Goal: Task Accomplishment & Management: Complete application form

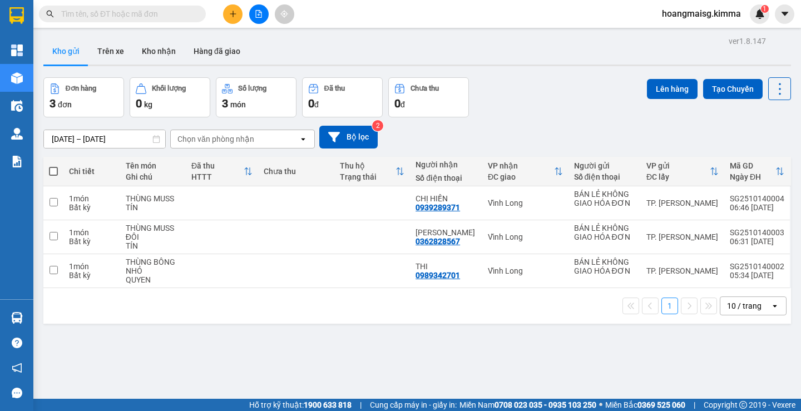
click at [132, 18] on input "text" at bounding box center [126, 14] width 131 height 12
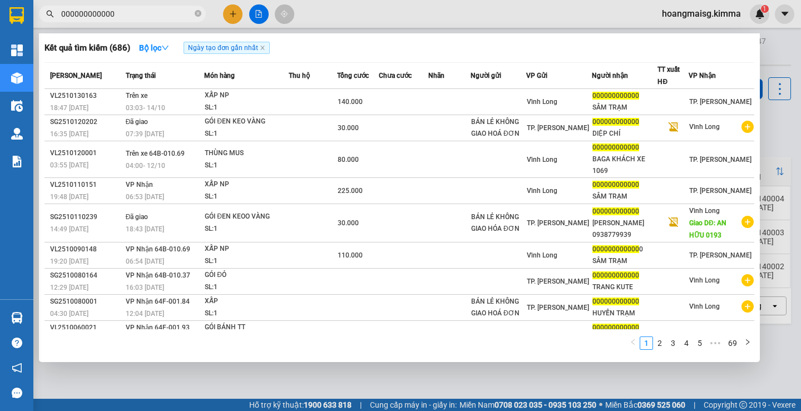
type input "000000000000"
drag, startPoint x: 202, startPoint y: 17, endPoint x: 42, endPoint y: 46, distance: 162.4
click at [170, 17] on span "000000000000" at bounding box center [122, 14] width 167 height 17
drag, startPoint x: 198, startPoint y: 22, endPoint x: 201, endPoint y: 9, distance: 12.7
click at [201, 10] on span "000000000000" at bounding box center [122, 14] width 167 height 17
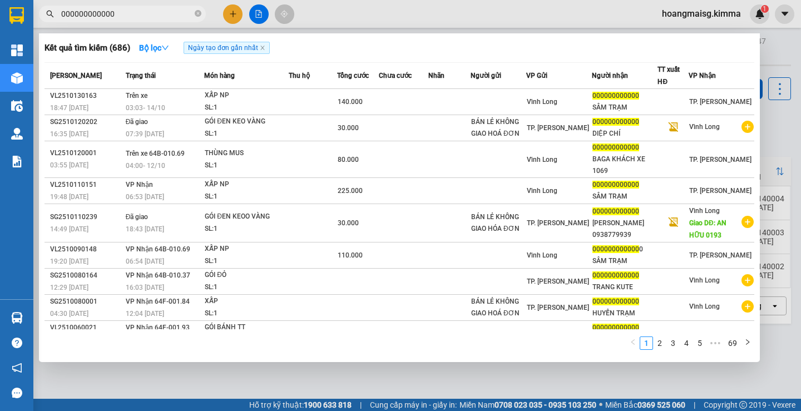
click at [201, 9] on span "000000000000" at bounding box center [122, 14] width 167 height 17
click at [201, 9] on span at bounding box center [198, 14] width 7 height 11
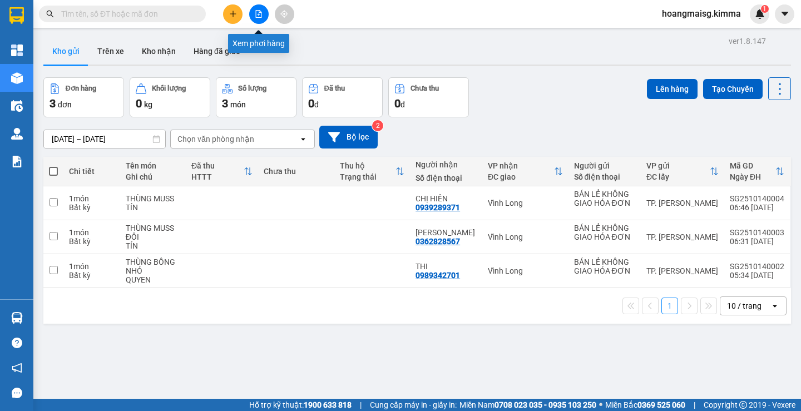
click at [259, 17] on icon "file-add" at bounding box center [259, 14] width 8 height 8
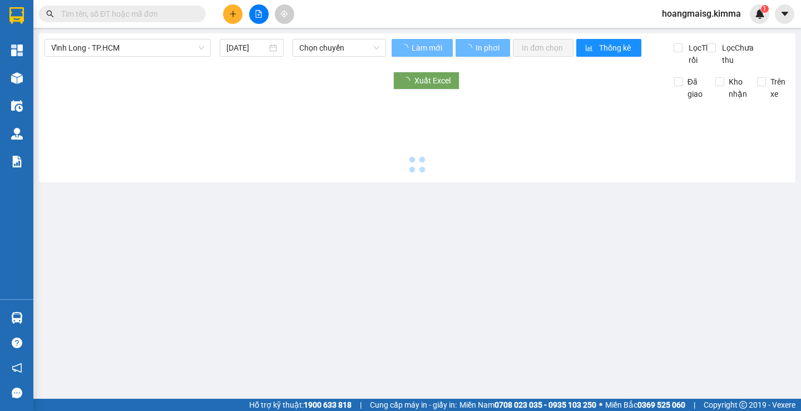
type input "[DATE]"
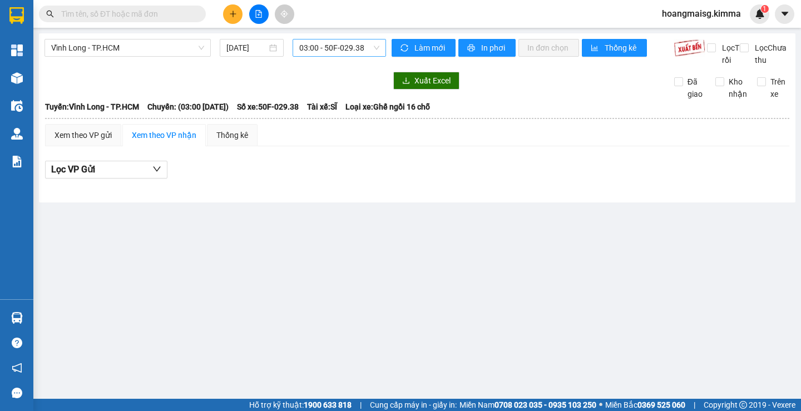
drag, startPoint x: 308, startPoint y: 47, endPoint x: 312, endPoint y: 56, distance: 10.0
click at [309, 48] on span "03:00 - 50F-029.38" at bounding box center [339, 48] width 80 height 17
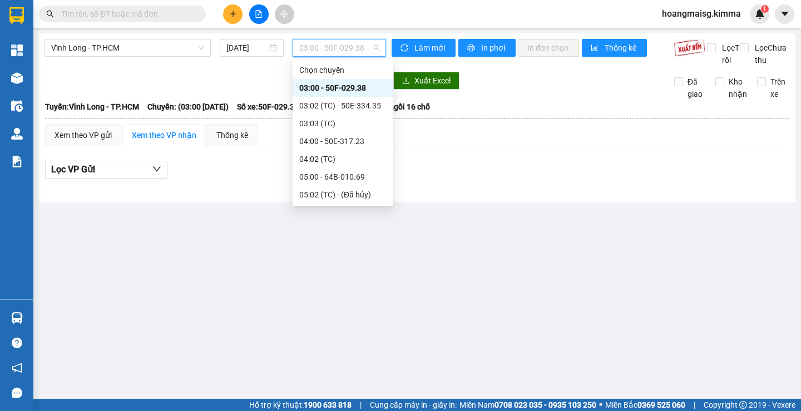
click at [323, 87] on div "03:00 - 50F-029.38" at bounding box center [342, 88] width 87 height 12
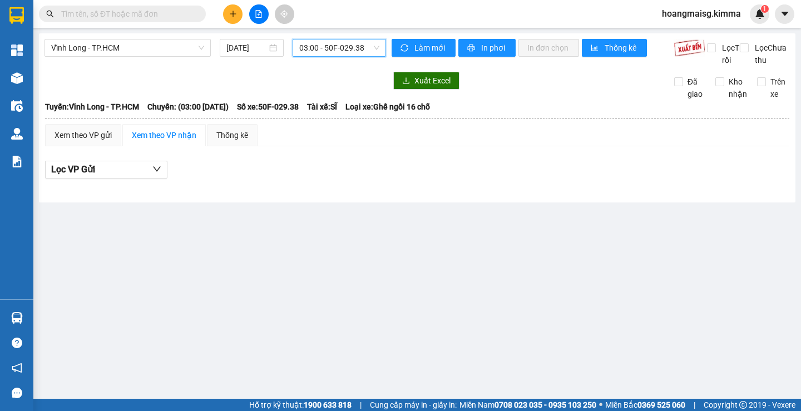
drag, startPoint x: 326, startPoint y: 50, endPoint x: 324, endPoint y: 64, distance: 14.1
click at [326, 50] on span "03:00 - 50F-029.38" at bounding box center [339, 48] width 80 height 17
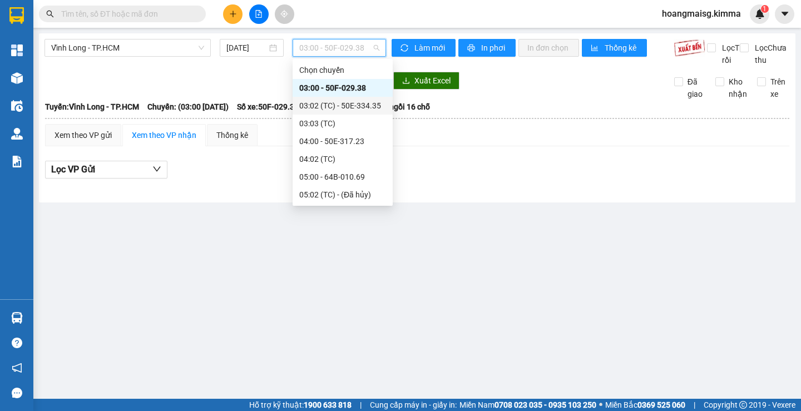
click at [338, 105] on div "03:02 (TC) - 50E-334.35" at bounding box center [342, 106] width 87 height 12
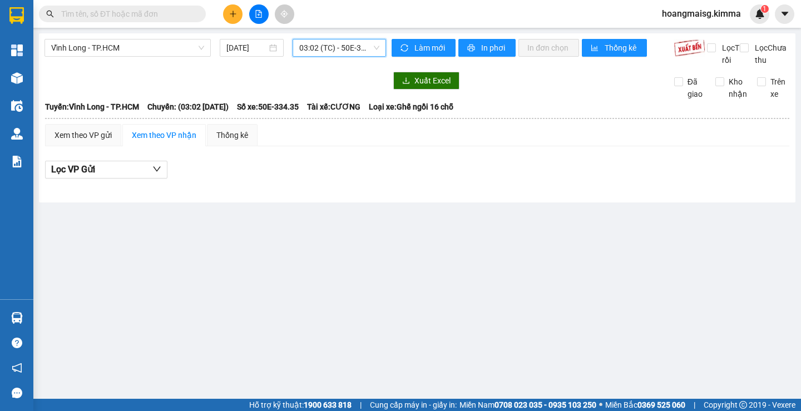
click at [333, 55] on div "03:02 (TC) - 50E-334.35" at bounding box center [339, 48] width 93 height 18
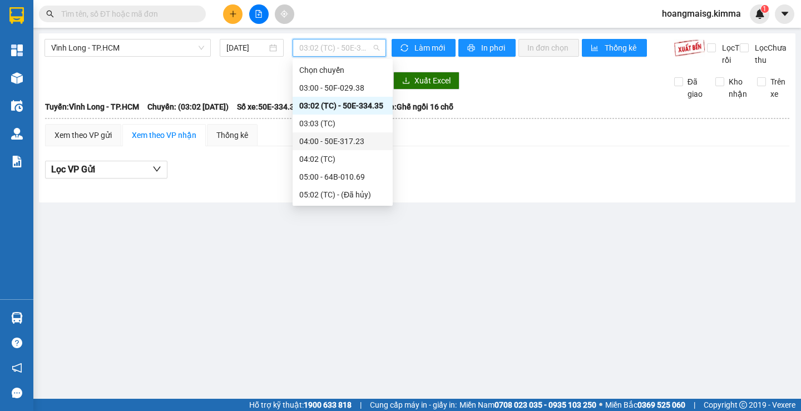
click at [334, 136] on div "04:00 - 50E-317.23" at bounding box center [342, 141] width 87 height 12
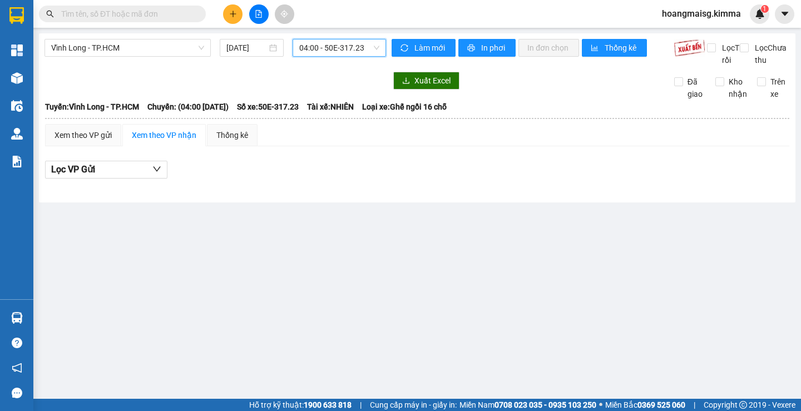
click at [318, 50] on span "04:00 - 50E-317.23" at bounding box center [339, 48] width 80 height 17
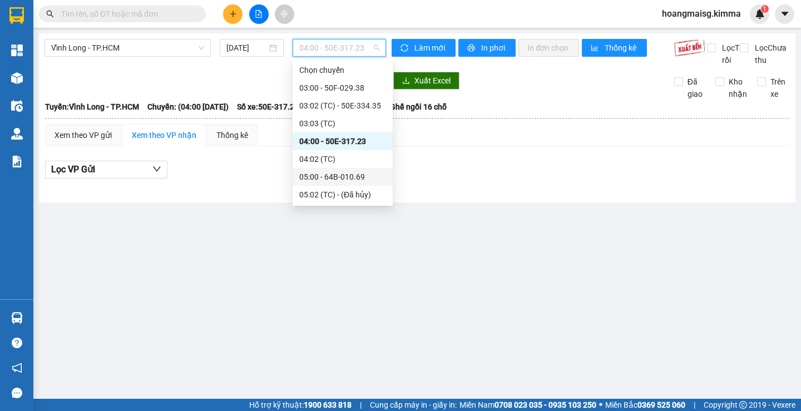
click at [327, 174] on div "05:00 - 64B-010.69" at bounding box center [342, 177] width 87 height 12
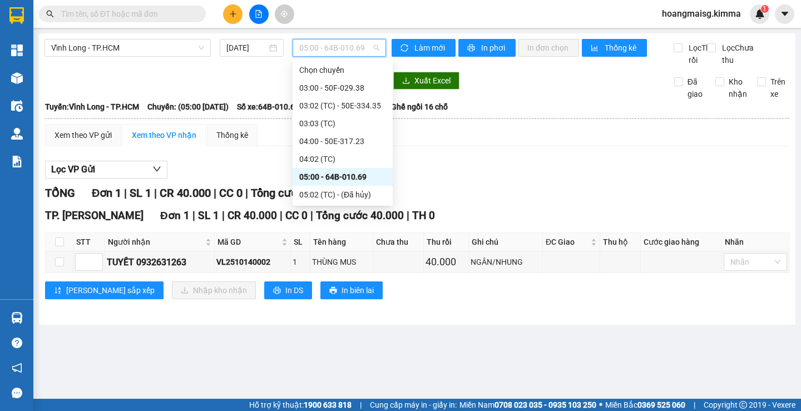
click at [326, 50] on span "05:00 - 64B-010.69" at bounding box center [339, 48] width 80 height 17
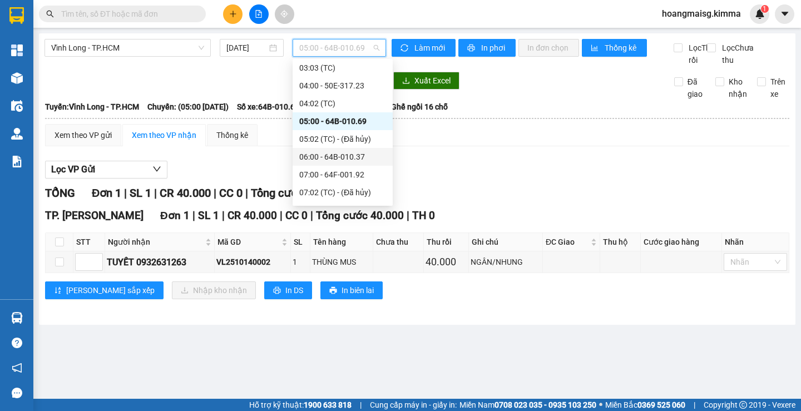
click at [346, 160] on div "06:00 - 64B-010.37" at bounding box center [342, 157] width 87 height 12
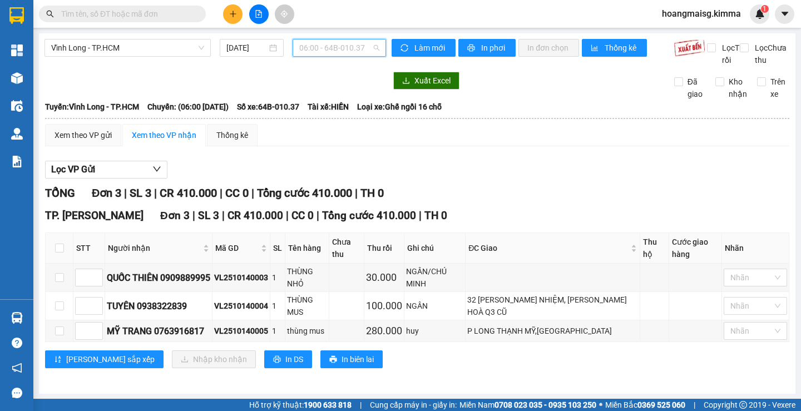
click at [323, 46] on span "06:00 - 64B-010.37" at bounding box center [339, 48] width 80 height 17
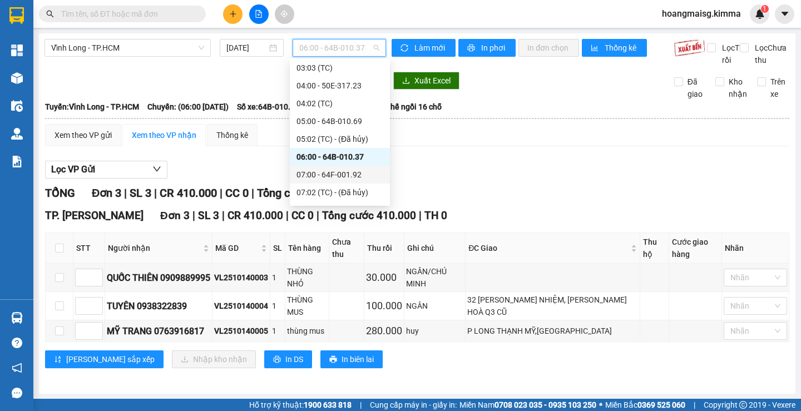
click at [346, 176] on div "07:00 - 64F-001.92" at bounding box center [340, 175] width 87 height 12
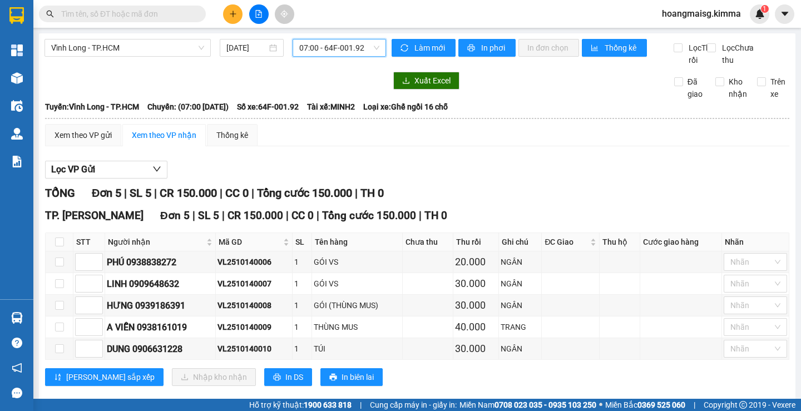
click at [327, 50] on span "07:00 - 64F-001.92" at bounding box center [339, 48] width 80 height 17
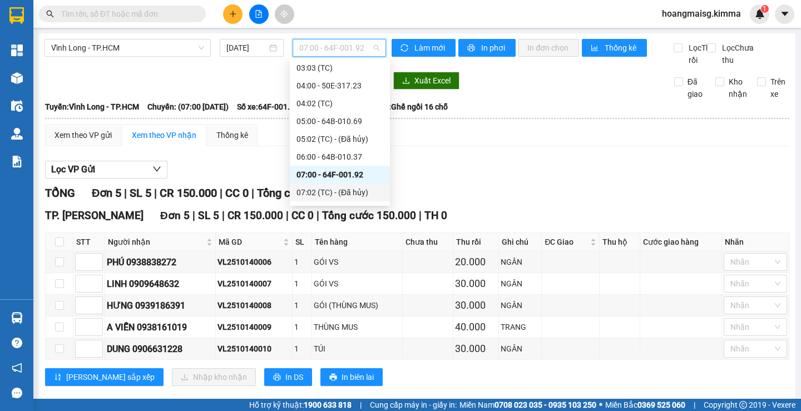
scroll to position [111, 0]
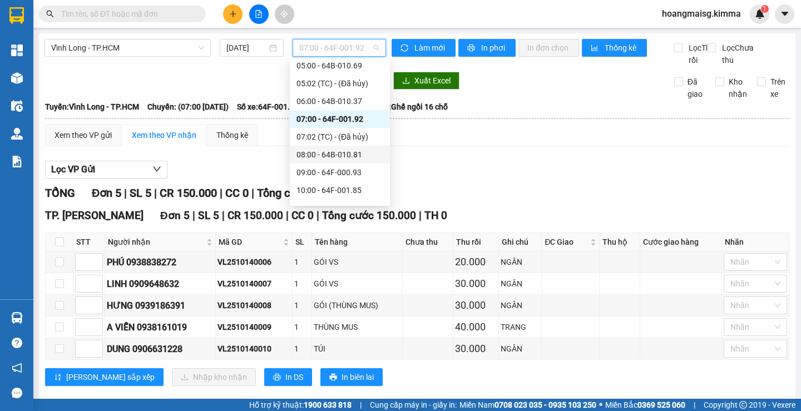
click at [344, 153] on div "08:00 - 64B-010.81" at bounding box center [340, 155] width 87 height 12
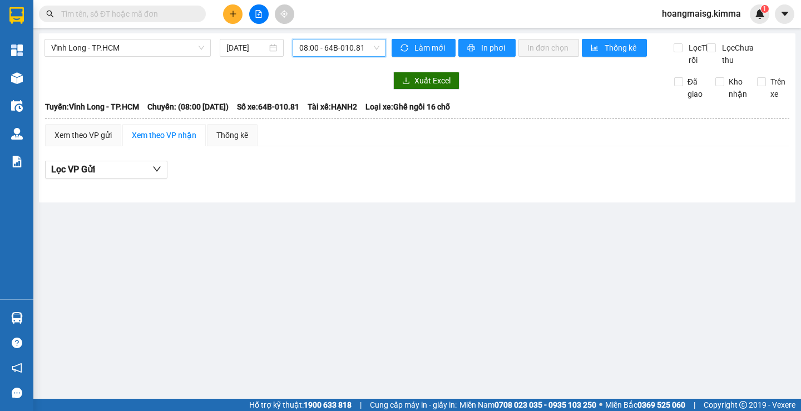
click at [226, 13] on button at bounding box center [232, 13] width 19 height 19
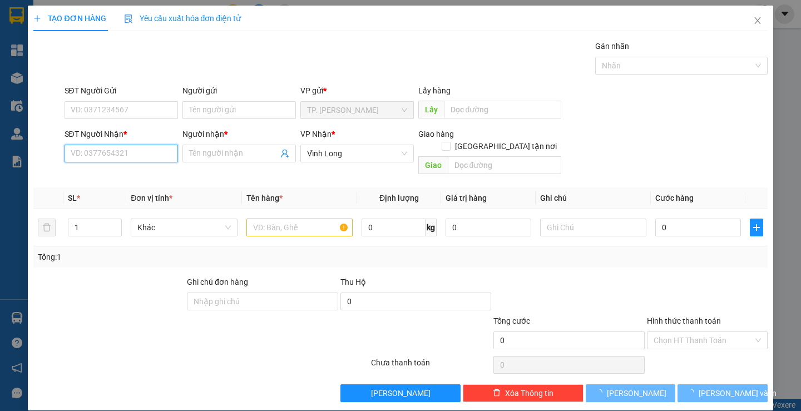
click at [129, 156] on input "SĐT Người Nhận *" at bounding box center [122, 154] width 114 height 18
type input "8657"
click at [753, 18] on icon "close" at bounding box center [757, 20] width 9 height 9
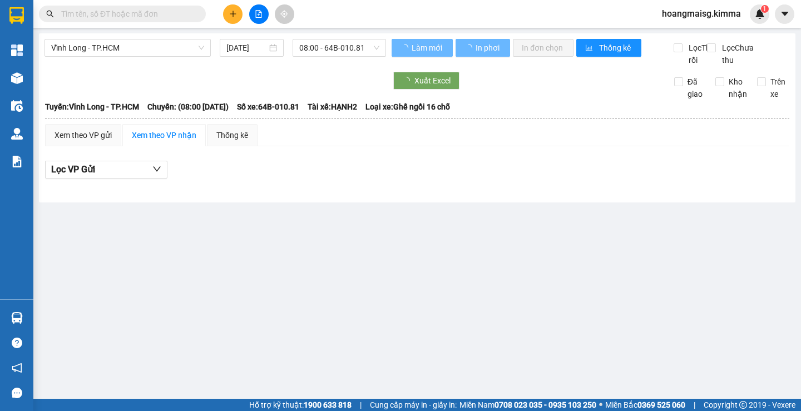
click at [155, 14] on input "text" at bounding box center [126, 14] width 131 height 12
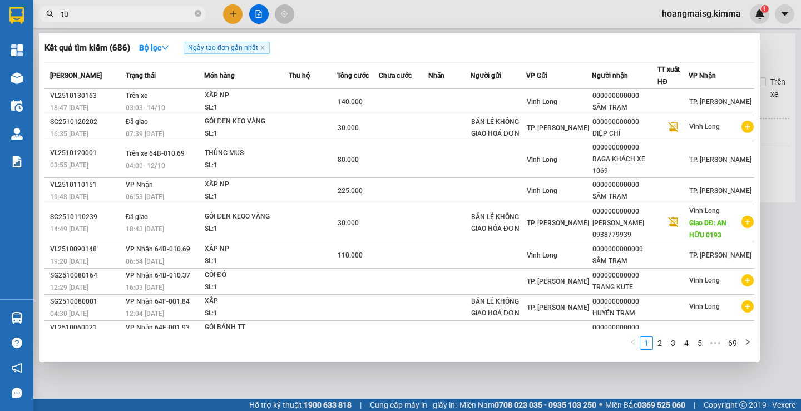
type input "t"
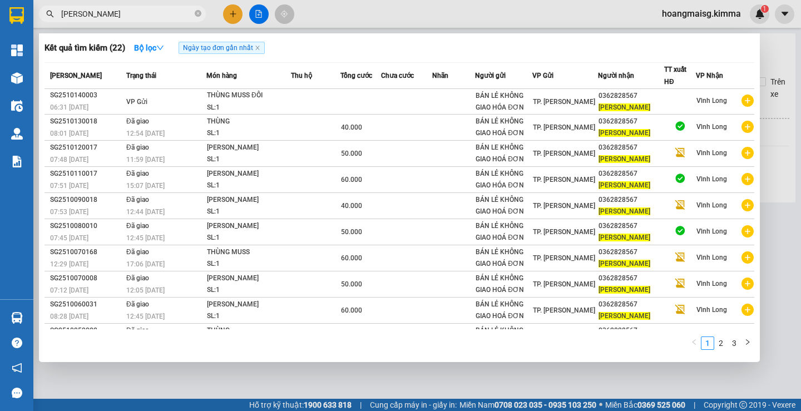
type input "[PERSON_NAME]"
click at [230, 14] on div at bounding box center [400, 205] width 801 height 411
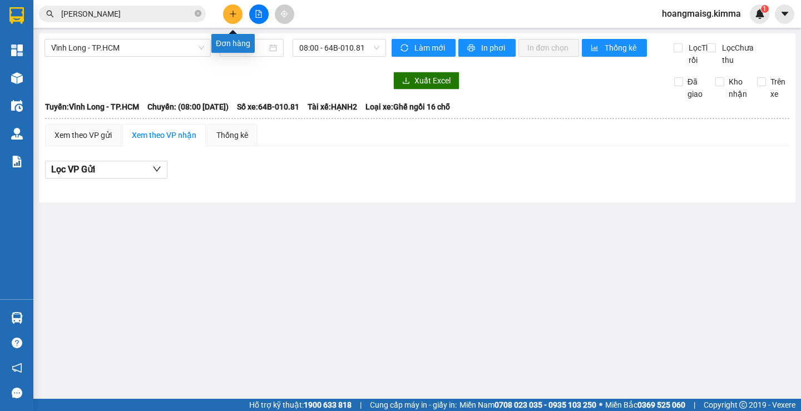
click at [230, 14] on icon "plus" at bounding box center [233, 13] width 6 height 1
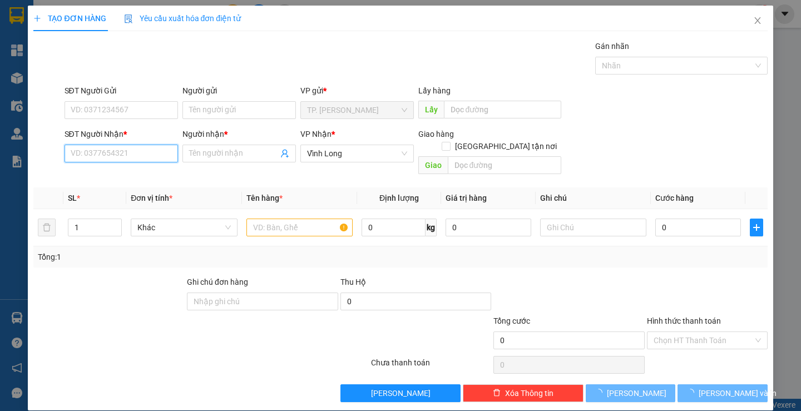
click at [102, 152] on input "SĐT Người Nhận *" at bounding box center [122, 154] width 114 height 18
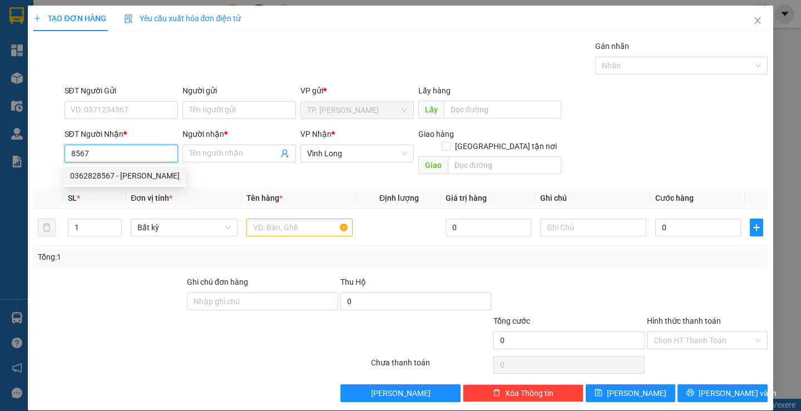
click at [114, 172] on div "0362828567 - [PERSON_NAME]" at bounding box center [125, 176] width 110 height 12
type input "0362828567"
type input "[PERSON_NAME]"
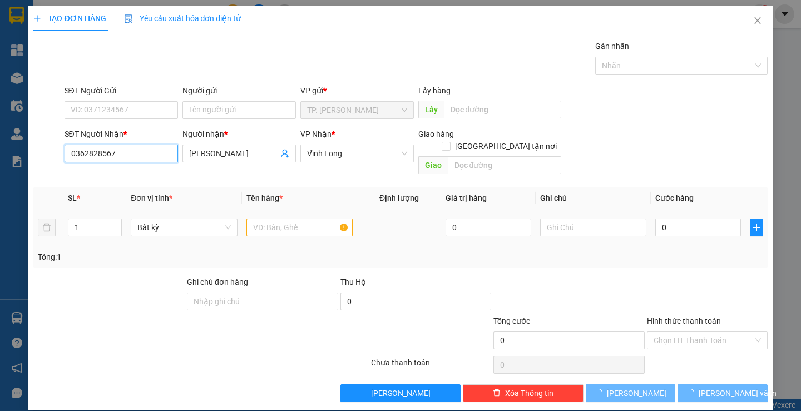
type input "0362828567"
click at [257, 219] on input "text" at bounding box center [299, 228] width 106 height 18
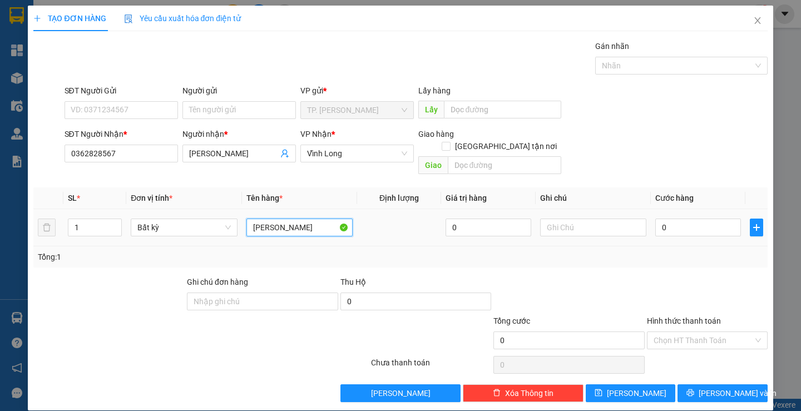
type input "[PERSON_NAME]"
type input "VĂN"
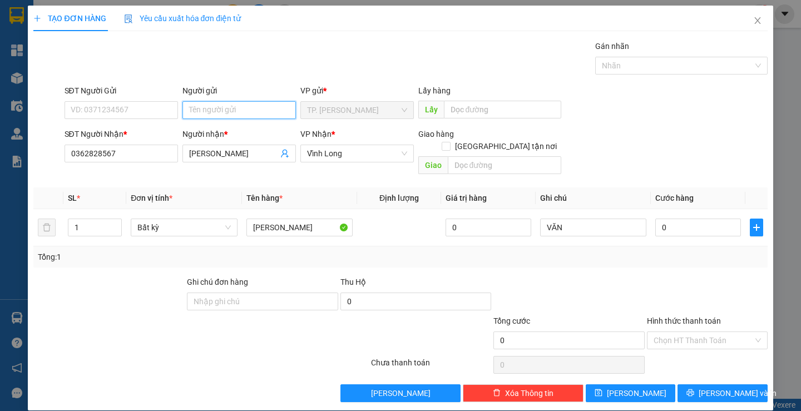
click at [250, 111] on input "Người gửi" at bounding box center [240, 110] width 114 height 18
type input "BA"
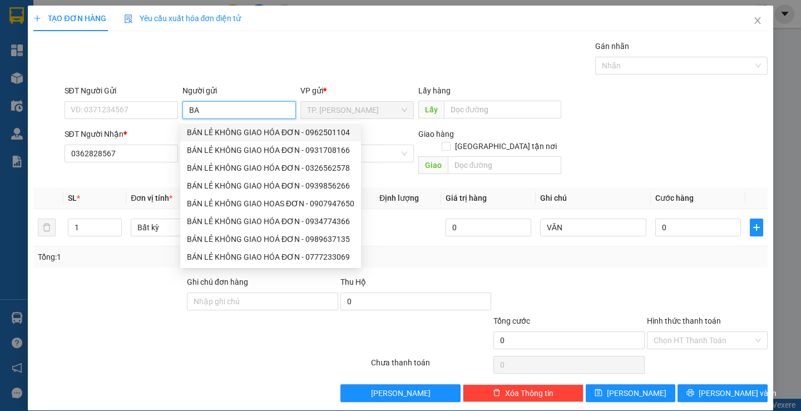
click at [238, 132] on div "BÁN LẺ KHÔNG GIAO HÓA ĐƠN - 0962501104" at bounding box center [270, 132] width 167 height 12
type input "0962501104"
type input "BÁN LẺ KHÔNG GIAO HÓA ĐƠN"
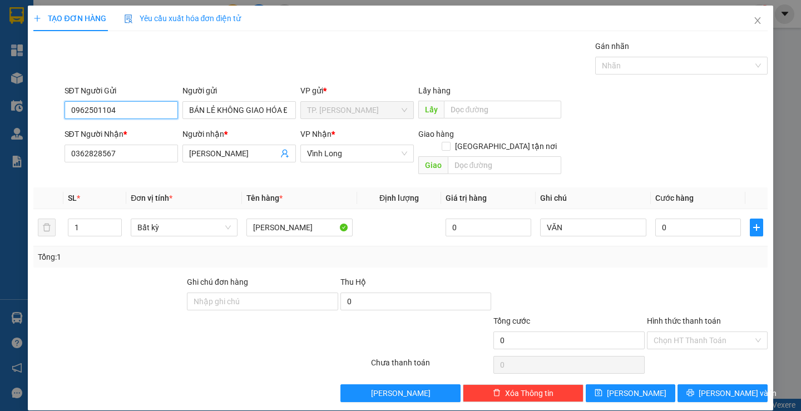
click at [141, 114] on input "0962501104" at bounding box center [122, 110] width 114 height 18
type input "0"
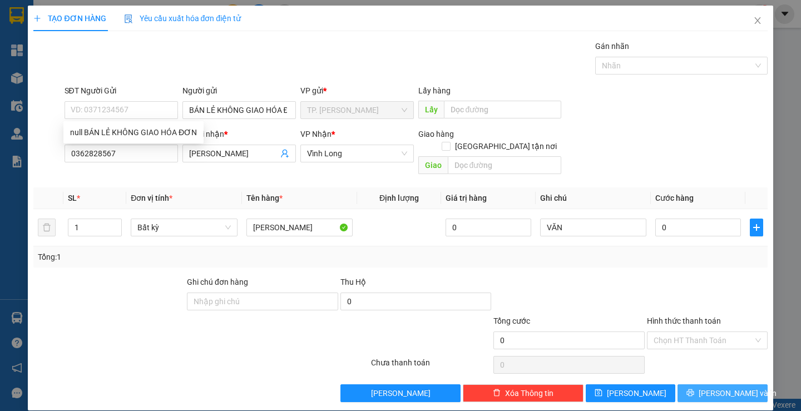
click at [705, 384] on button "[PERSON_NAME] và In" at bounding box center [723, 393] width 90 height 18
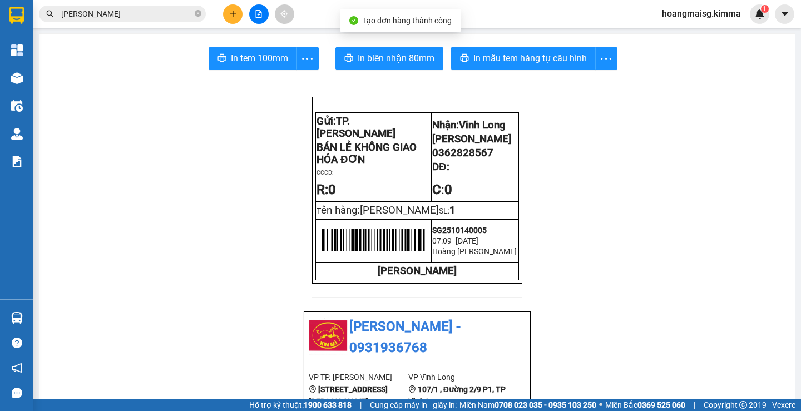
click at [248, 53] on span "In tem 100mm" at bounding box center [259, 58] width 57 height 14
click at [227, 16] on button at bounding box center [232, 13] width 19 height 19
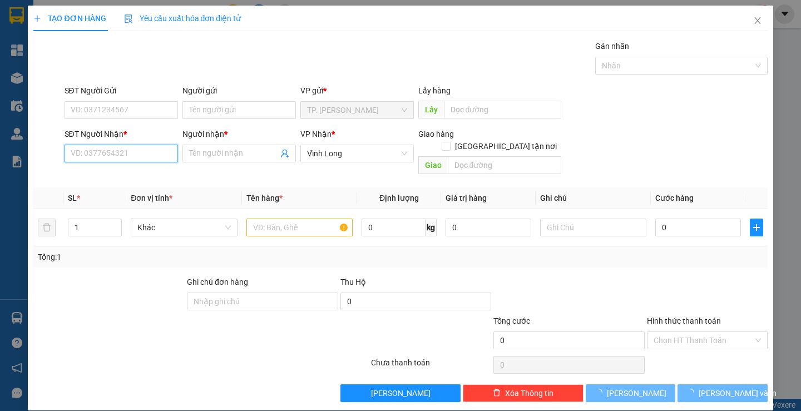
click at [112, 147] on input "SĐT Người Nhận *" at bounding box center [122, 154] width 114 height 18
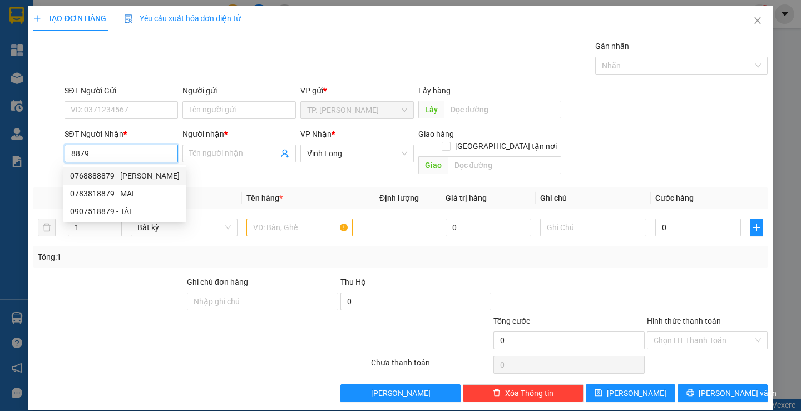
click at [95, 177] on div "0768888879 - [PERSON_NAME]" at bounding box center [125, 176] width 110 height 12
type input "0768888879"
type input "[PERSON_NAME]"
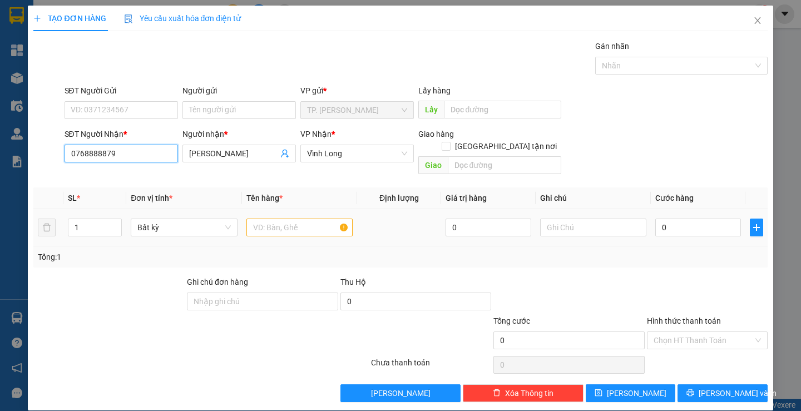
type input "0768888879"
click at [273, 219] on input "text" at bounding box center [299, 228] width 106 height 18
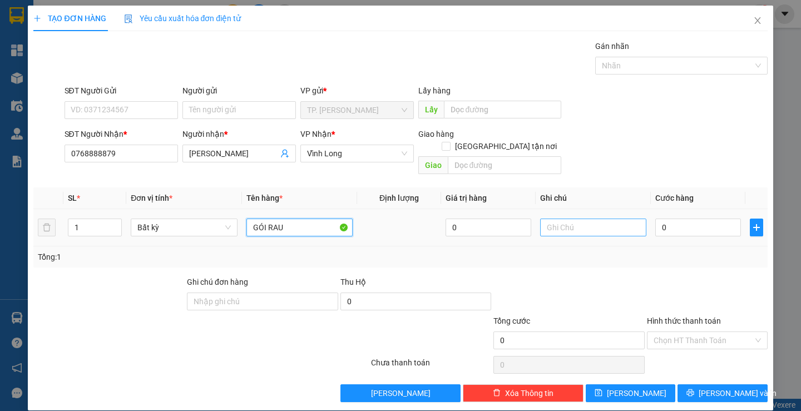
type input "GÓI RAU"
click at [555, 219] on input "V" at bounding box center [593, 228] width 106 height 18
type input "VĂN"
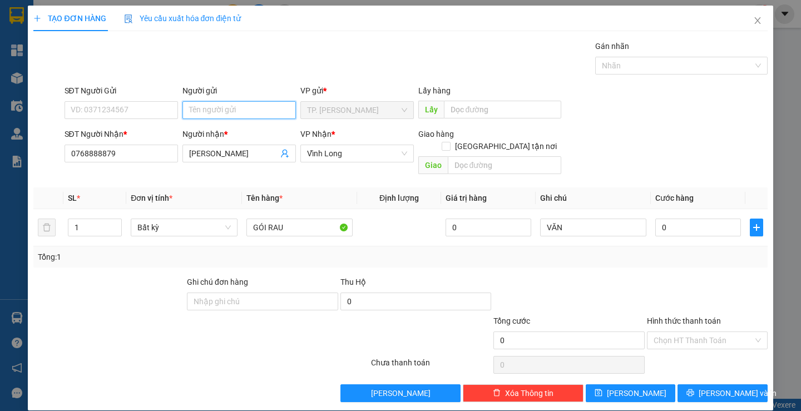
click at [269, 105] on input "Người gửi" at bounding box center [240, 110] width 114 height 18
type input "B"
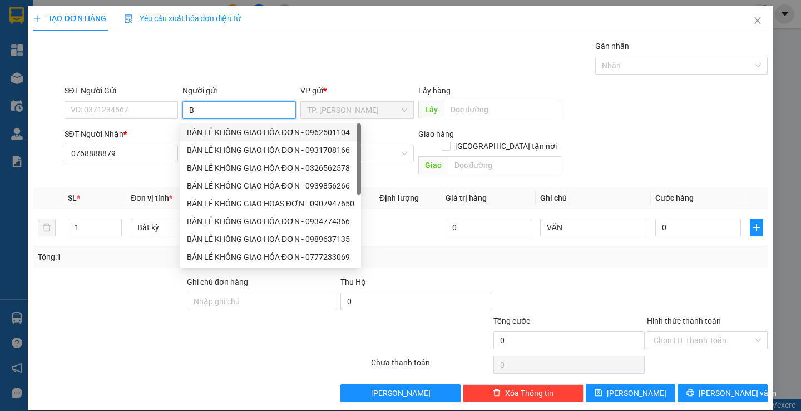
drag, startPoint x: 236, startPoint y: 130, endPoint x: 183, endPoint y: 116, distance: 55.2
click at [235, 130] on div "BÁN LẺ KHÔNG GIAO HÓA ĐƠN - 0962501104" at bounding box center [270, 132] width 167 height 12
type input "0962501104"
type input "BÁN LẺ KHÔNG GIAO HÓA ĐƠN"
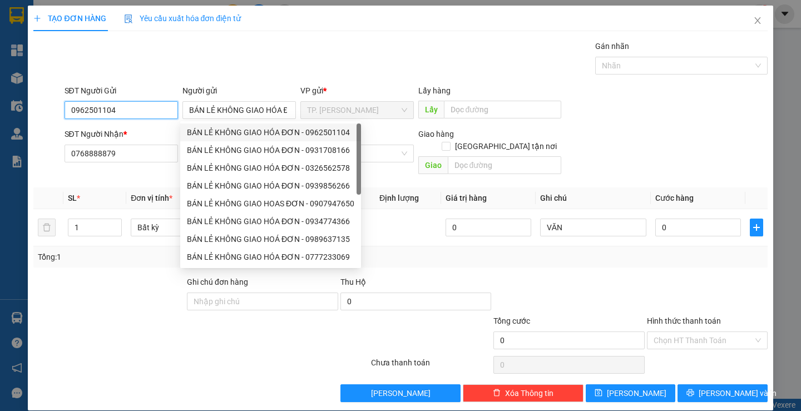
click at [172, 111] on input "0962501104" at bounding box center [122, 110] width 114 height 18
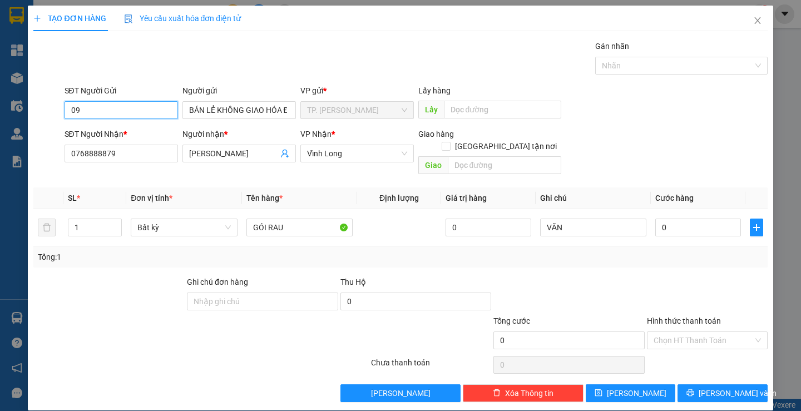
type input "0"
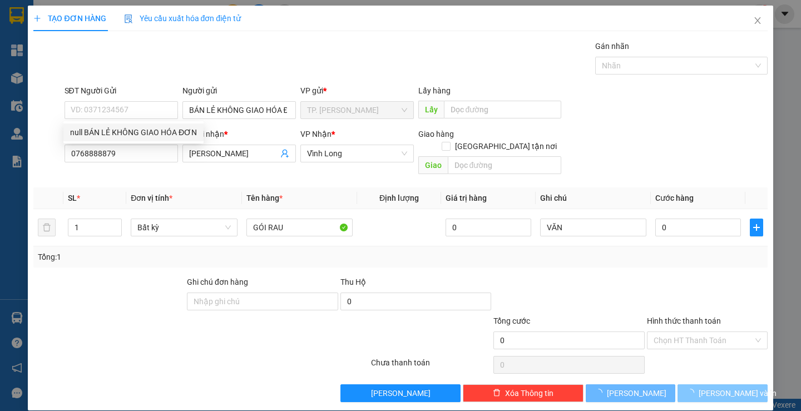
click at [692, 384] on button "[PERSON_NAME] và In" at bounding box center [723, 393] width 90 height 18
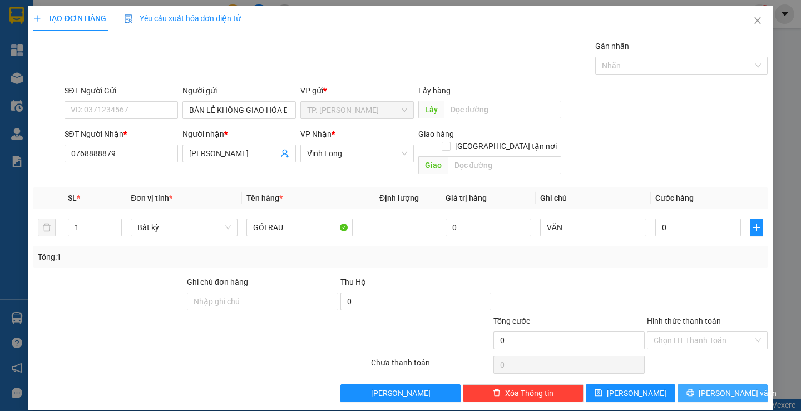
click at [692, 384] on button "[PERSON_NAME] và In" at bounding box center [723, 393] width 90 height 18
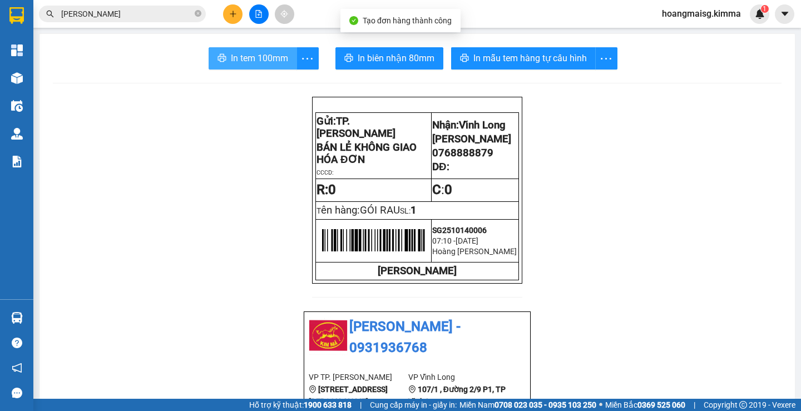
click at [273, 53] on span "In tem 100mm" at bounding box center [259, 58] width 57 height 14
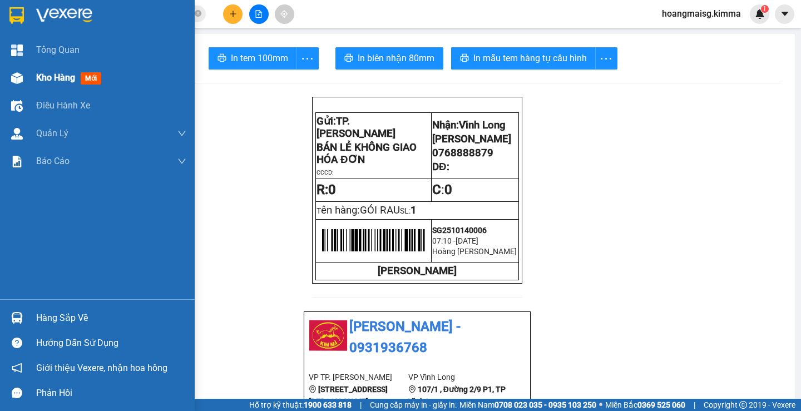
click at [21, 77] on img at bounding box center [17, 78] width 12 height 12
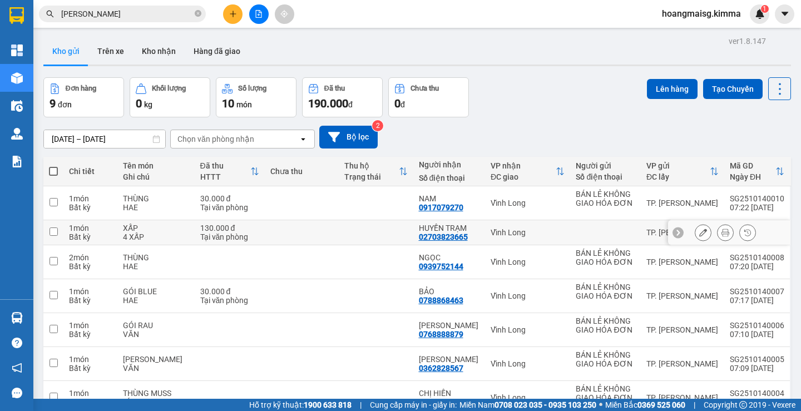
click at [718, 227] on button at bounding box center [726, 232] width 16 height 19
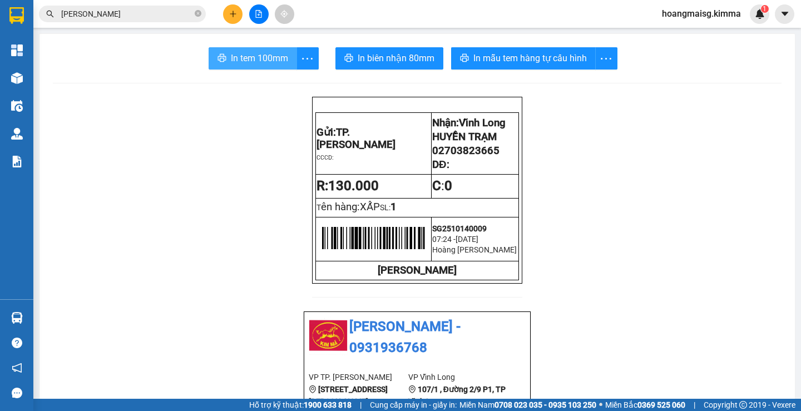
click at [249, 55] on span "In tem 100mm" at bounding box center [259, 58] width 57 height 14
click at [233, 21] on button at bounding box center [232, 13] width 19 height 19
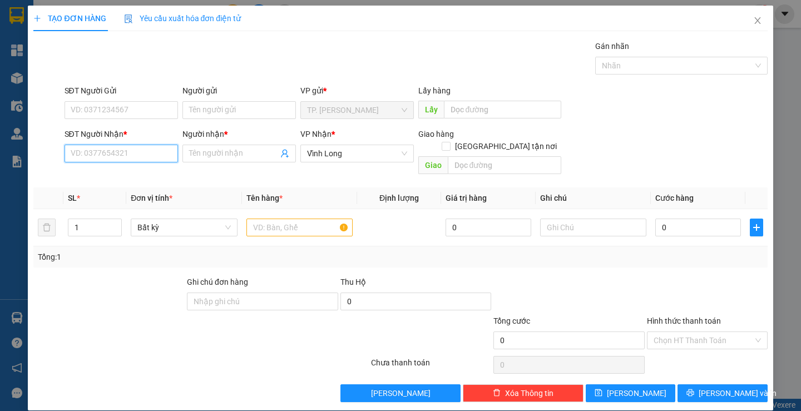
click at [134, 155] on input "SĐT Người Nhận *" at bounding box center [122, 154] width 114 height 18
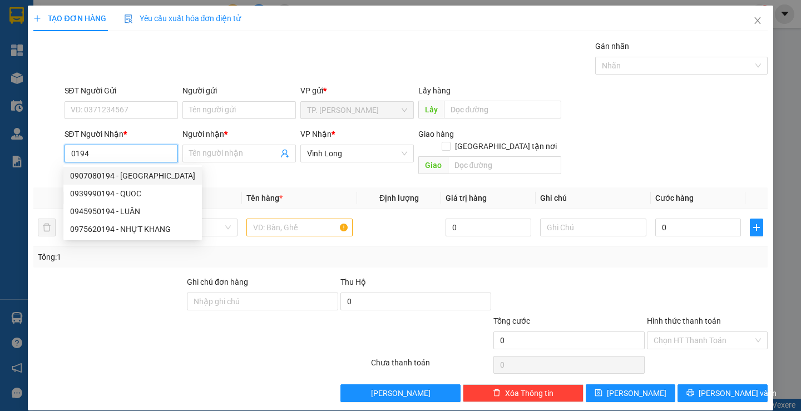
click at [122, 171] on div "0907080194 - [GEOGRAPHIC_DATA]" at bounding box center [132, 176] width 125 height 12
type input "0907080194"
type input "ANH ĐỨC"
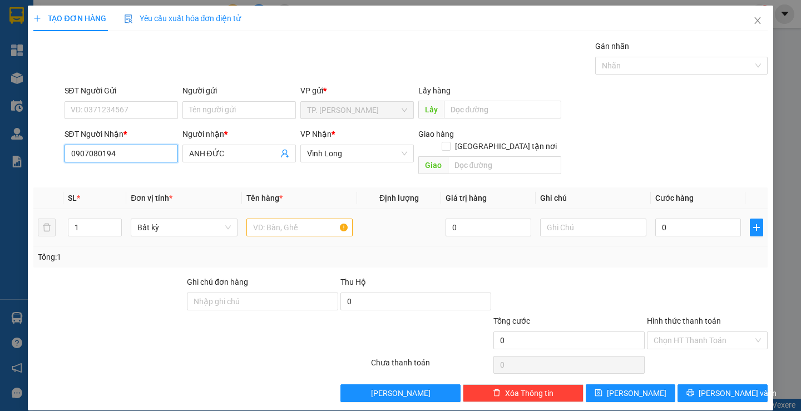
type input "0907080194"
click at [282, 221] on input "text" at bounding box center [299, 228] width 106 height 18
type input "GÓI MÀU ĐỎ"
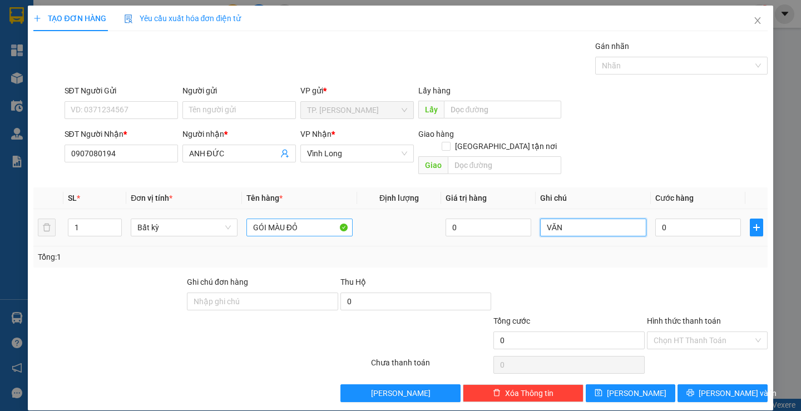
type input "VĂN"
type input "2"
type input "20"
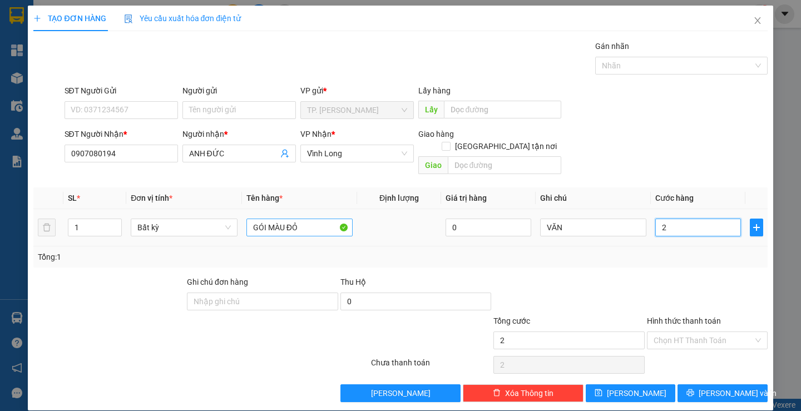
type input "20"
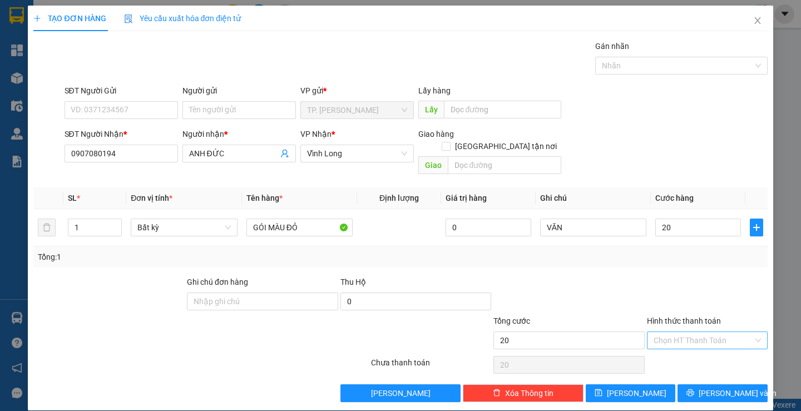
type input "20.000"
drag, startPoint x: 658, startPoint y: 328, endPoint x: 663, endPoint y: 344, distance: 16.9
click at [659, 332] on input "Hình thức thanh toán" at bounding box center [704, 340] width 100 height 17
click at [663, 347] on div "Tại văn phòng" at bounding box center [701, 350] width 106 height 12
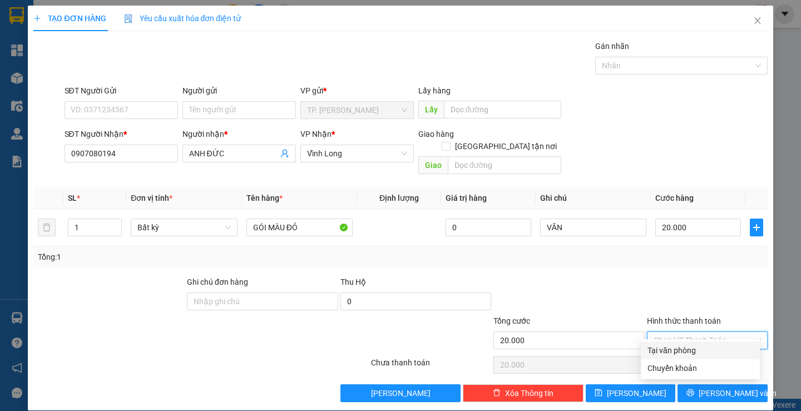
type input "0"
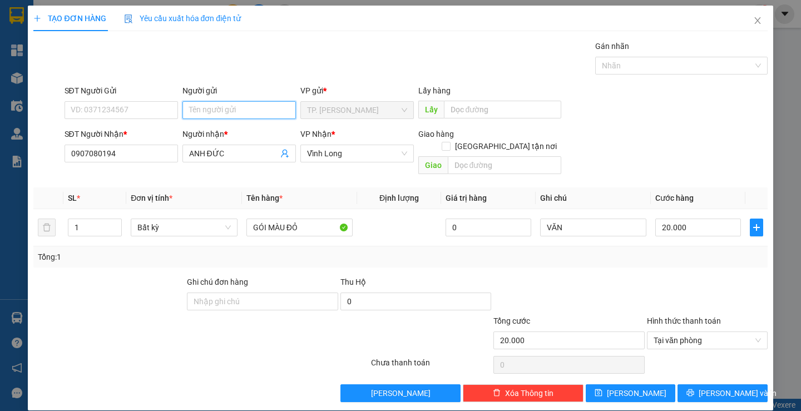
click at [260, 112] on input "Người gửi" at bounding box center [240, 110] width 114 height 18
type input "B"
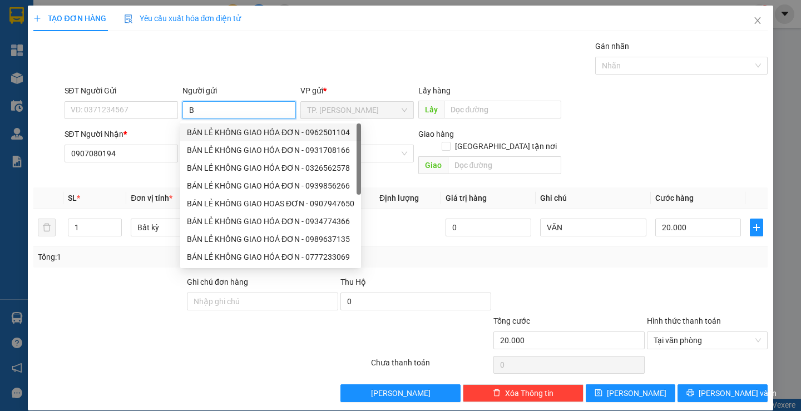
click at [209, 128] on div "BÁN LẺ KHÔNG GIAO HÓA ĐƠN - 0962501104" at bounding box center [270, 132] width 167 height 12
type input "0962501104"
type input "BÁN LẺ KHÔNG GIAO HÓA ĐƠN"
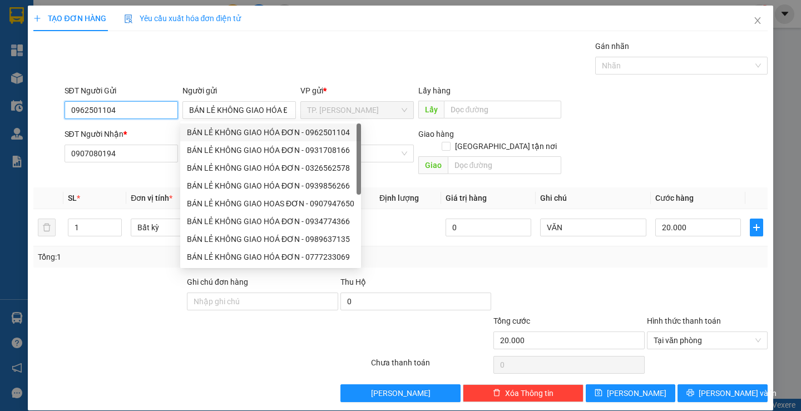
click at [151, 111] on input "0962501104" at bounding box center [122, 110] width 114 height 18
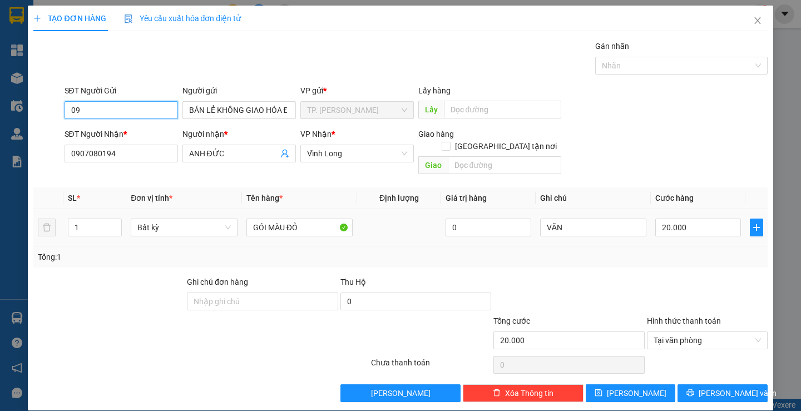
type input "0"
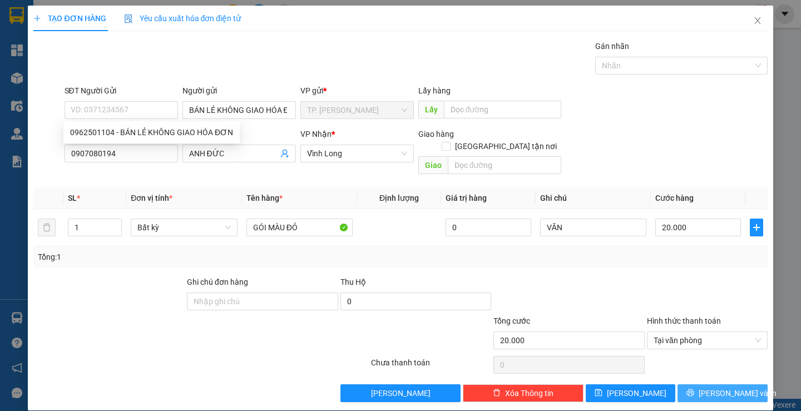
click at [731, 387] on span "[PERSON_NAME] và In" at bounding box center [738, 393] width 78 height 12
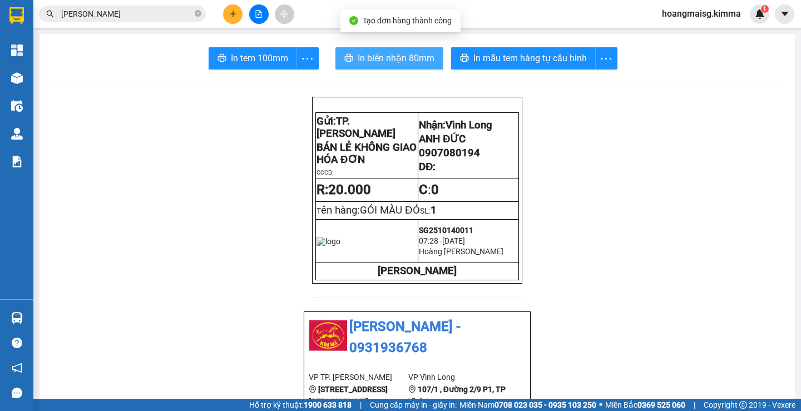
click at [347, 51] on button "In biên nhận 80mm" at bounding box center [390, 58] width 108 height 22
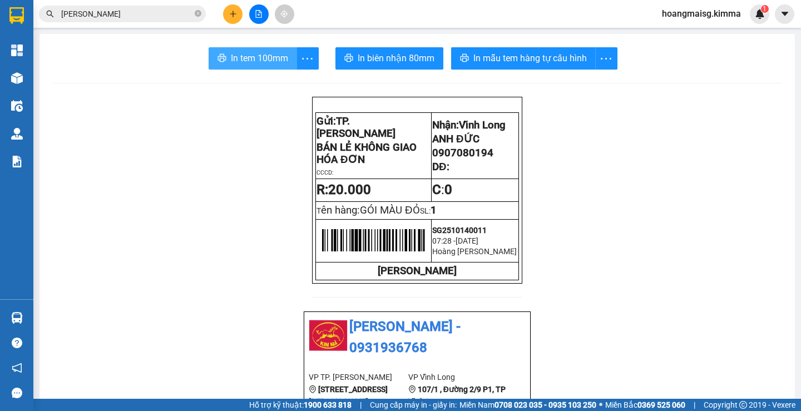
click at [256, 63] on span "In tem 100mm" at bounding box center [259, 58] width 57 height 14
click at [196, 13] on icon "close-circle" at bounding box center [198, 13] width 7 height 7
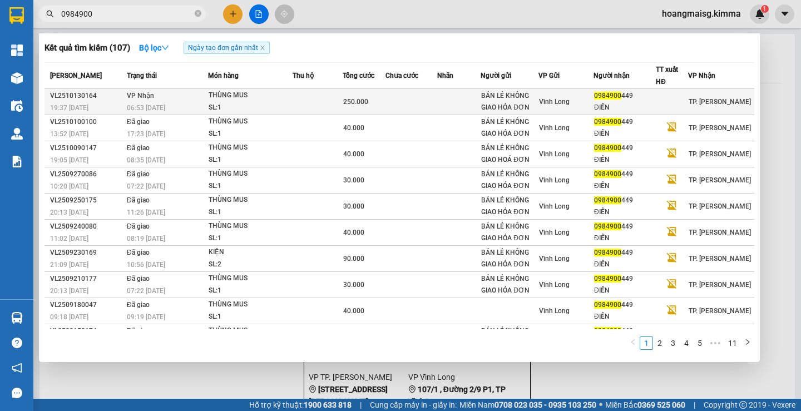
type input "0984900"
click at [333, 105] on td at bounding box center [318, 102] width 50 height 26
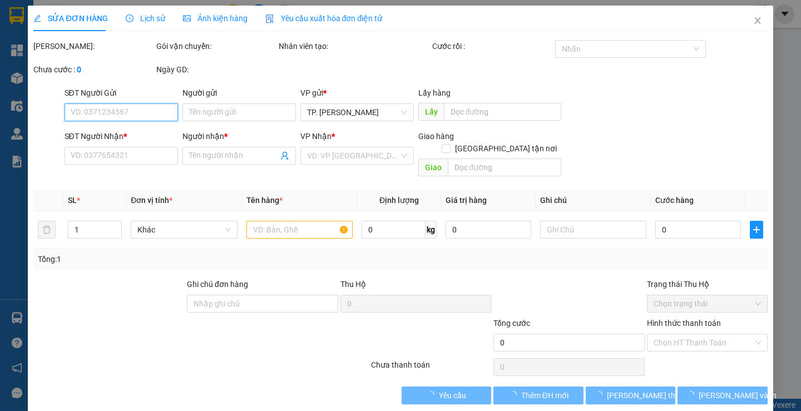
type input "BÁN LẺ KHÔNG GIAO HÓA ĐƠN"
type input "0984900449"
type input "ĐIỀN"
type input "250.000"
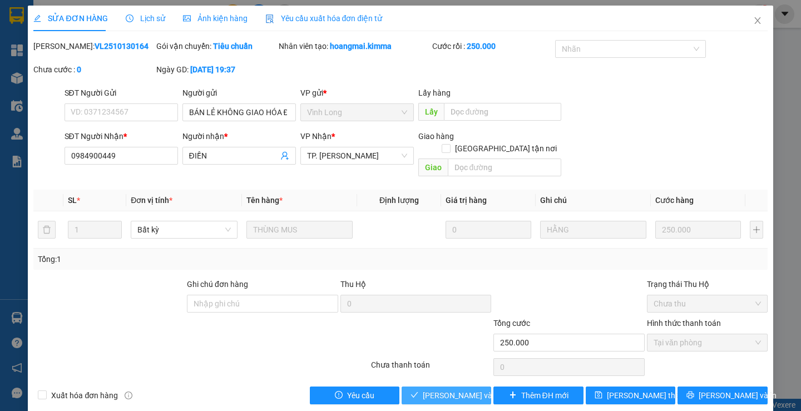
click at [465, 390] on span "[PERSON_NAME] và Giao hàng" at bounding box center [476, 396] width 107 height 12
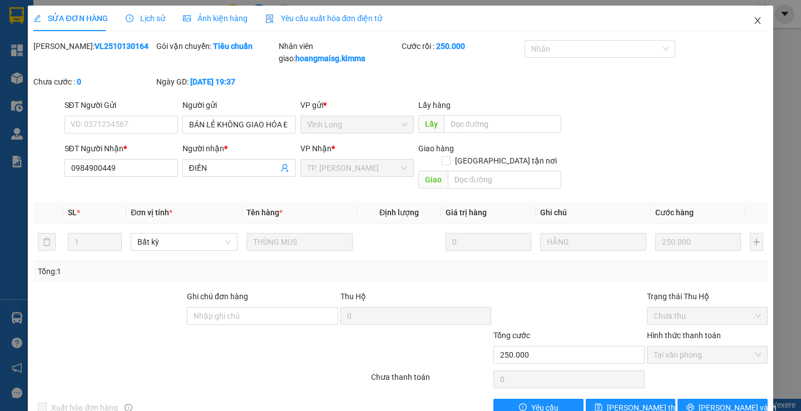
click at [762, 27] on span "Close" at bounding box center [757, 21] width 31 height 31
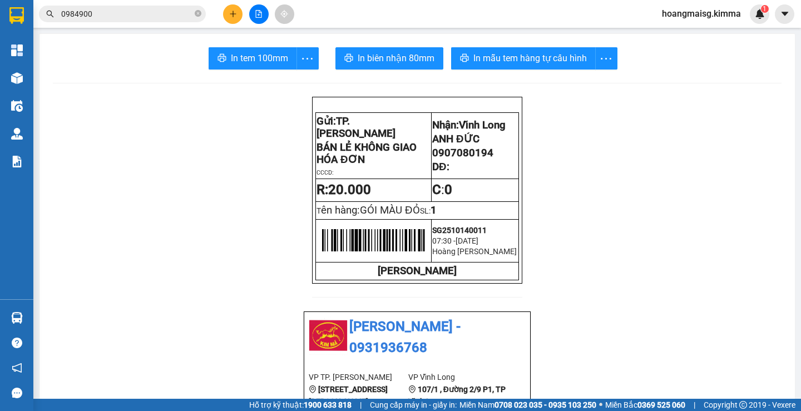
click at [232, 11] on icon "plus" at bounding box center [233, 14] width 8 height 8
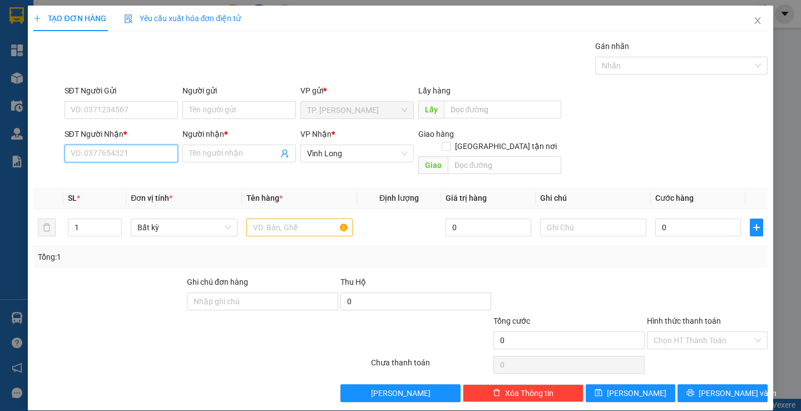
click at [122, 156] on input "SĐT Người Nhận *" at bounding box center [122, 154] width 114 height 18
type input "7"
click at [122, 173] on div "0902917538 - LỘC" at bounding box center [119, 176] width 99 height 12
type input "0902917538"
type input "LỘC"
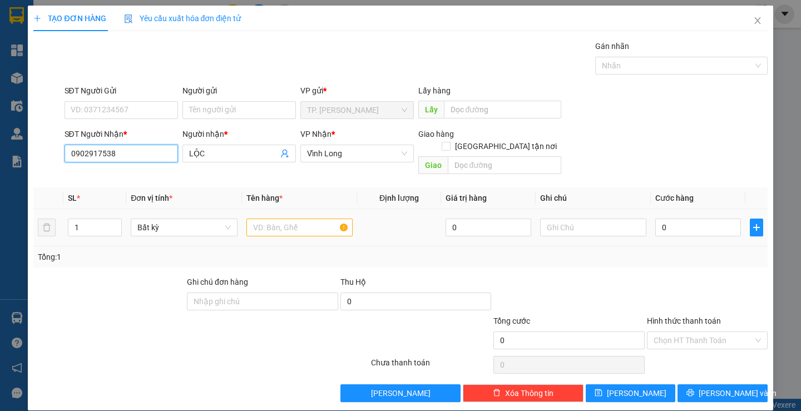
type input "0902917538"
click at [294, 223] on input "text" at bounding box center [299, 228] width 106 height 18
type input "GÓI HỘP"
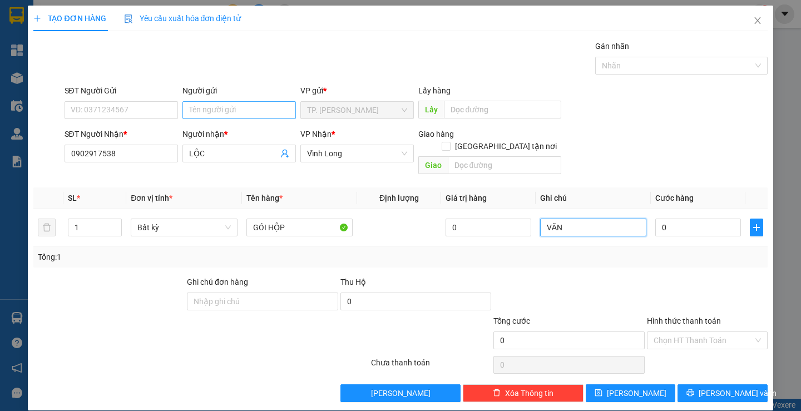
type input "VĂN"
drag, startPoint x: 215, startPoint y: 109, endPoint x: 230, endPoint y: 88, distance: 25.5
click at [229, 90] on div "Người gửi Tên người gửi" at bounding box center [240, 104] width 114 height 39
type input "B"
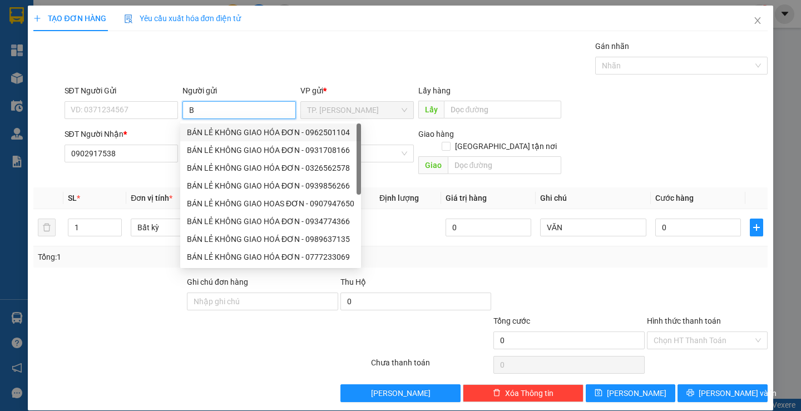
click at [230, 126] on div "BÁN LẺ KHÔNG GIAO HÓA ĐƠN - 0962501104" at bounding box center [270, 132] width 167 height 12
type input "0962501104"
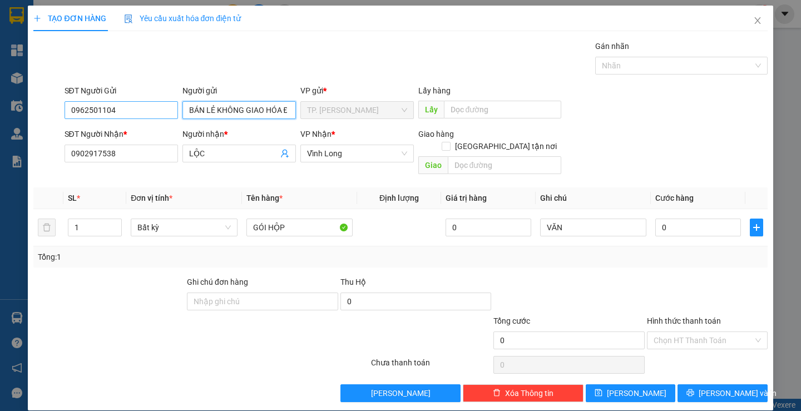
type input "BÁN LẺ KHÔNG GIAO HÓA ĐƠN"
click at [157, 112] on input "0962501104" at bounding box center [122, 110] width 114 height 18
type input "0"
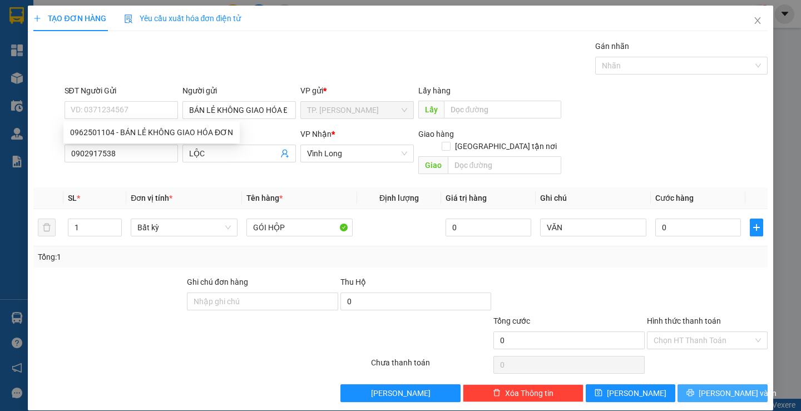
click at [721, 387] on span "[PERSON_NAME] và In" at bounding box center [738, 393] width 78 height 12
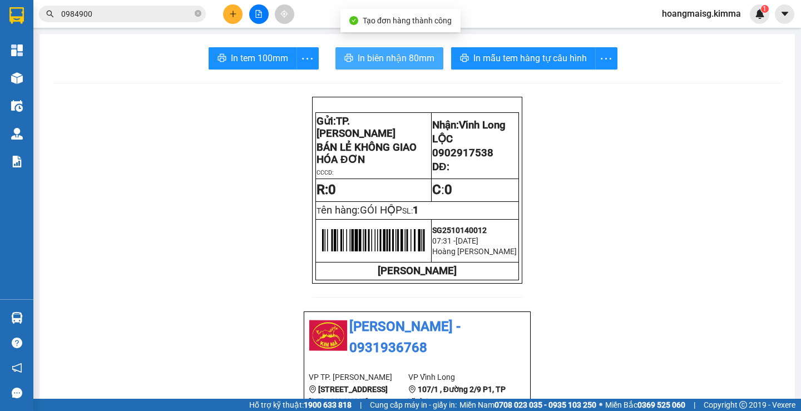
click at [358, 56] on span "In biên nhận 80mm" at bounding box center [396, 58] width 77 height 14
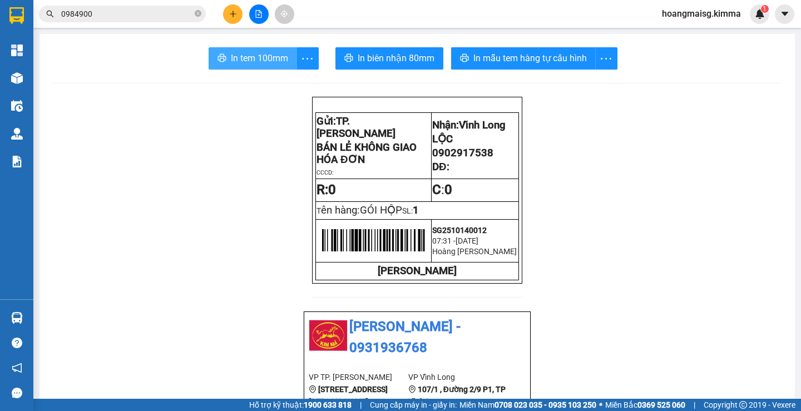
click at [252, 62] on span "In tem 100mm" at bounding box center [259, 58] width 57 height 14
click at [234, 17] on icon "plus" at bounding box center [233, 14] width 8 height 8
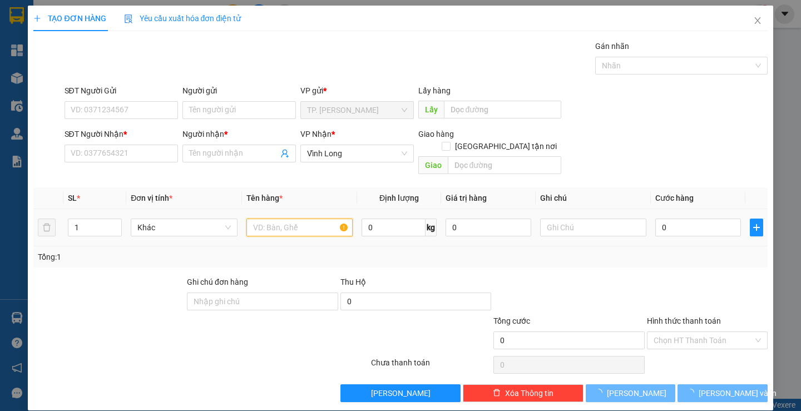
click at [283, 219] on input "text" at bounding box center [299, 228] width 106 height 18
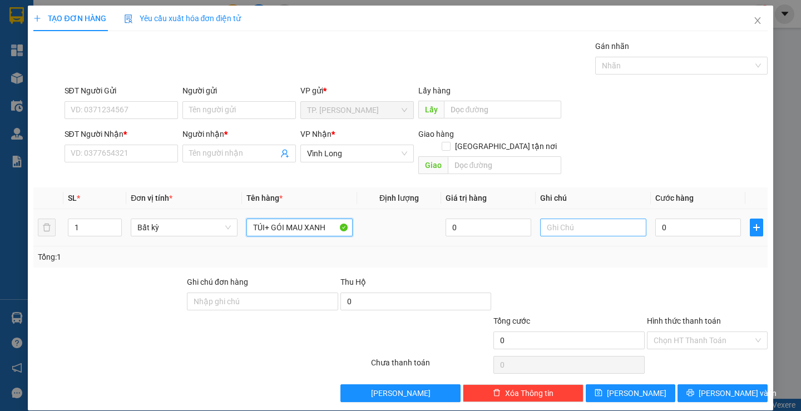
type input "TÚI+ GÓI MAU XANH"
click at [560, 219] on input "text" at bounding box center [593, 228] width 106 height 18
type input "VĂN"
click at [100, 219] on input "1" at bounding box center [94, 227] width 53 height 17
type input "2"
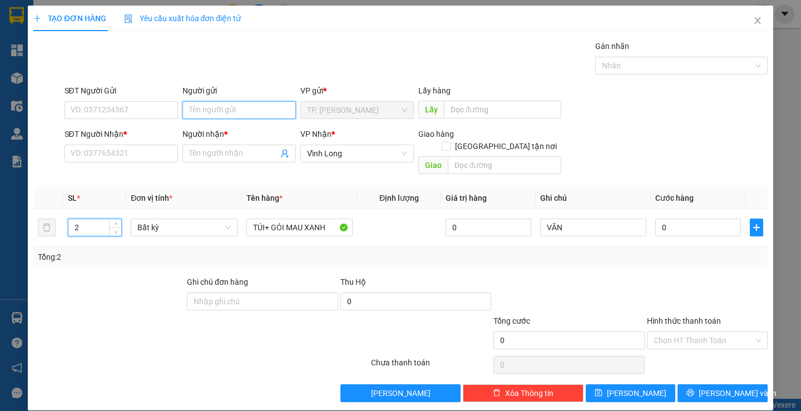
click at [219, 110] on input "Người gửi" at bounding box center [240, 110] width 114 height 18
type input "B"
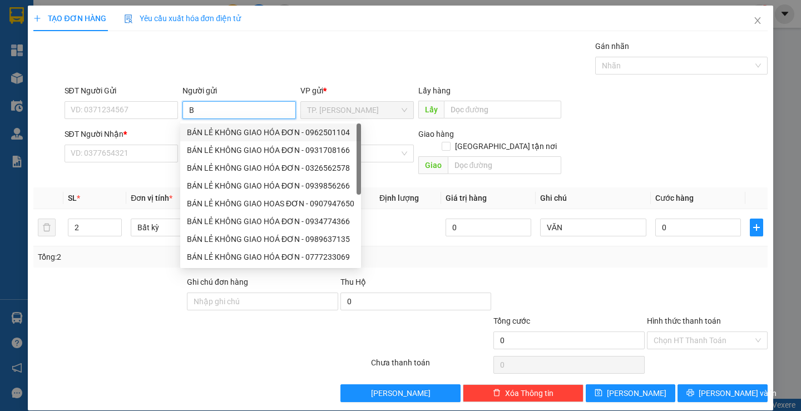
drag, startPoint x: 209, startPoint y: 133, endPoint x: 151, endPoint y: 117, distance: 59.9
click at [205, 132] on div "BÁN LẺ KHÔNG GIAO HÓA ĐƠN - 0962501104" at bounding box center [270, 132] width 167 height 12
type input "0962501104"
type input "BÁN LẺ KHÔNG GIAO HÓA ĐƠN"
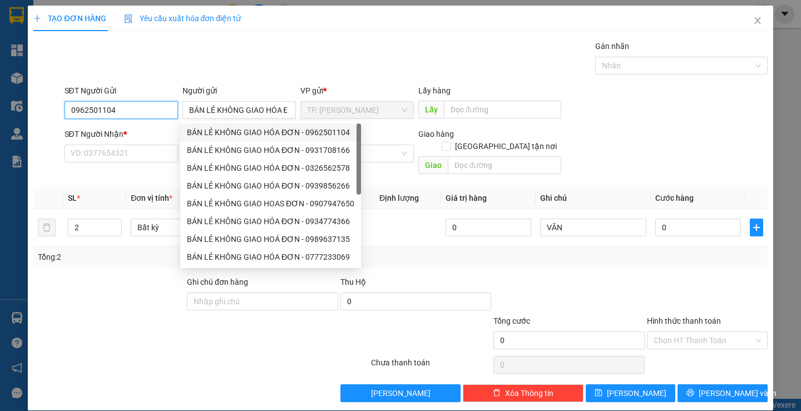
click at [141, 112] on input "0962501104" at bounding box center [122, 110] width 114 height 18
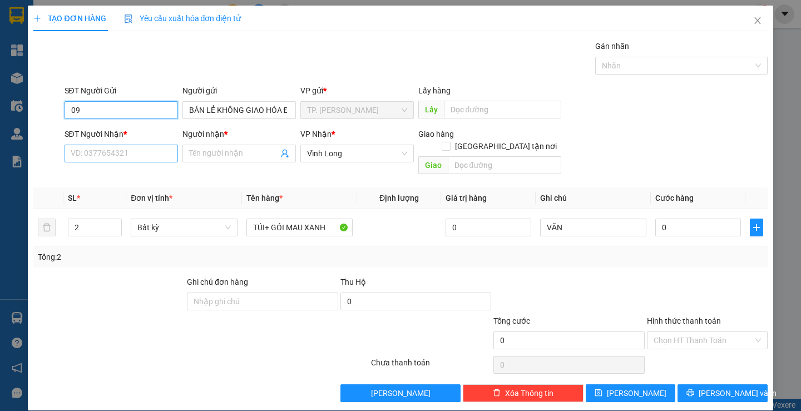
type input "0"
click at [129, 155] on input "SĐT Người Nhận *" at bounding box center [122, 154] width 114 height 18
type input "0936188447"
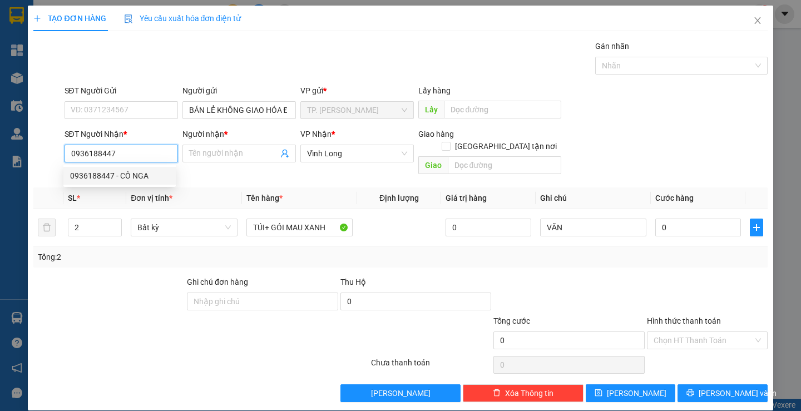
click at [129, 178] on div "0936188447 - CÔ NGA" at bounding box center [119, 176] width 99 height 12
type input "CÔ NGA"
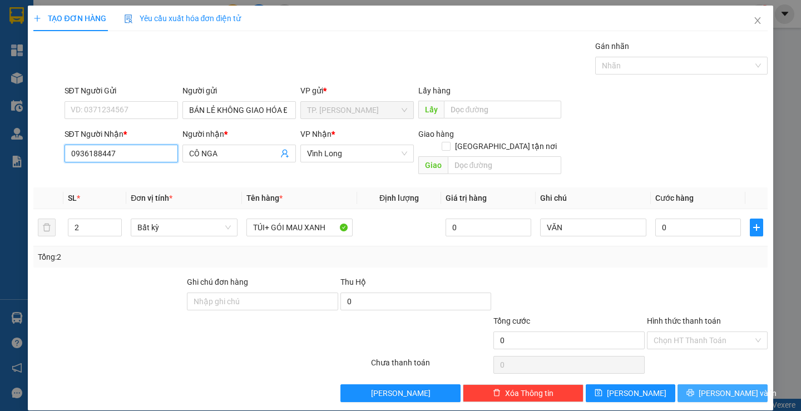
type input "0936188447"
click at [707, 384] on button "[PERSON_NAME] và In" at bounding box center [723, 393] width 90 height 18
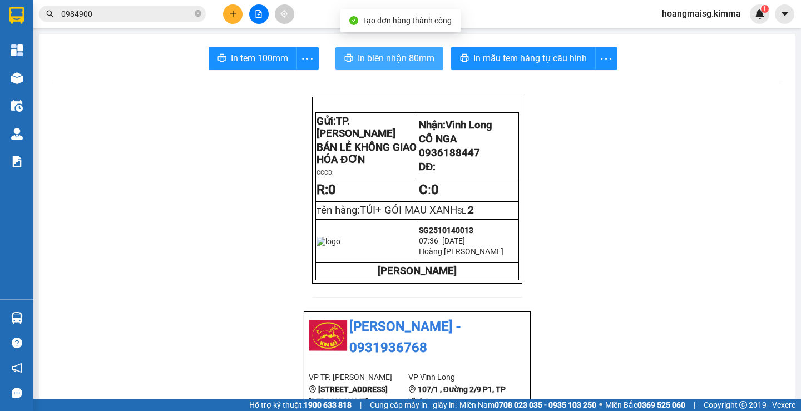
click at [403, 53] on span "In biên nhận 80mm" at bounding box center [396, 58] width 77 height 14
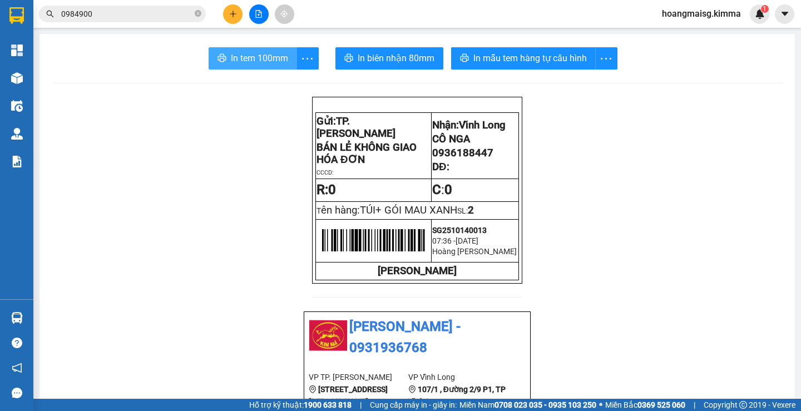
click at [239, 66] on button "In tem 100mm" at bounding box center [253, 58] width 88 height 22
click at [233, 14] on icon "plus" at bounding box center [233, 13] width 6 height 1
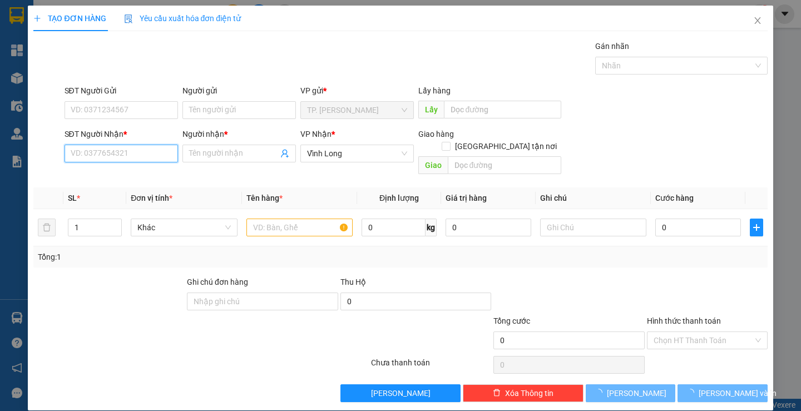
click at [131, 154] on input "SĐT Người Nhận *" at bounding box center [122, 154] width 114 height 18
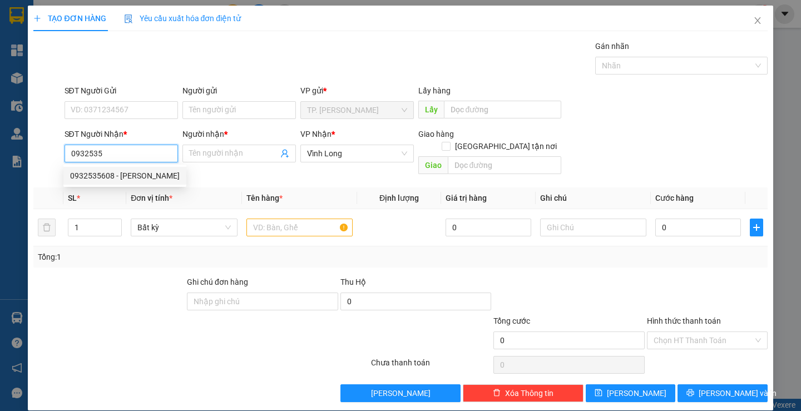
click at [139, 181] on div "0932535608 - [PERSON_NAME]" at bounding box center [125, 176] width 110 height 12
type input "0932535608"
type input "[PERSON_NAME]"
type input "0932535608"
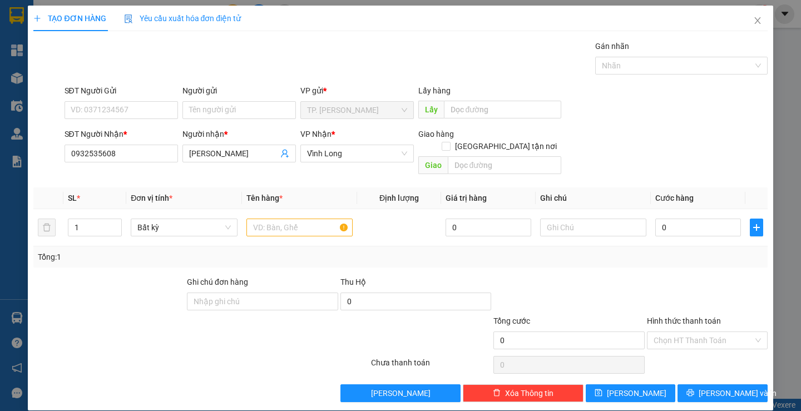
drag, startPoint x: 259, startPoint y: 91, endPoint x: 258, endPoint y: 97, distance: 6.3
click at [259, 91] on div "Người gửi" at bounding box center [240, 91] width 114 height 12
click at [259, 101] on input "Người gửi" at bounding box center [240, 110] width 114 height 18
click at [258, 98] on div "Người gửi" at bounding box center [240, 93] width 114 height 17
click at [258, 107] on input "Người gửi" at bounding box center [240, 110] width 114 height 18
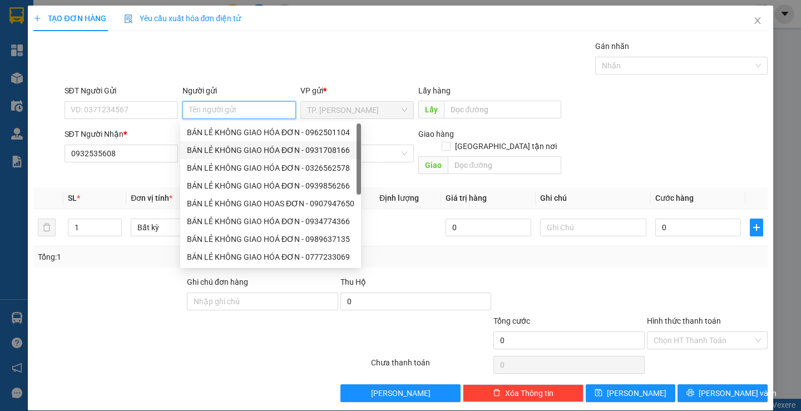
click at [256, 147] on div "BÁN LẺ KHÔNG GIAO HÓA ĐƠN - 0931708166" at bounding box center [270, 150] width 167 height 12
type input "0931708166"
type input "BÁN LẺ KHÔNG GIAO HÓA ĐƠN"
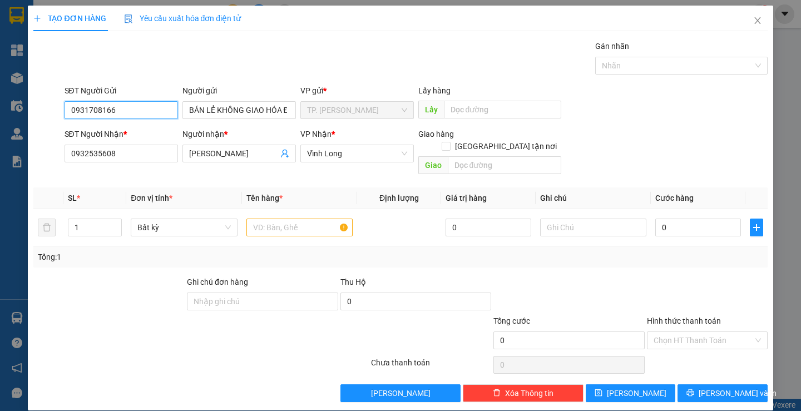
drag, startPoint x: 126, startPoint y: 115, endPoint x: 21, endPoint y: 114, distance: 105.7
click at [21, 114] on div "TẠO ĐƠN HÀNG Yêu cầu xuất hóa đơn điện tử Transit Pickup Surcharge Ids Transit …" at bounding box center [400, 205] width 801 height 411
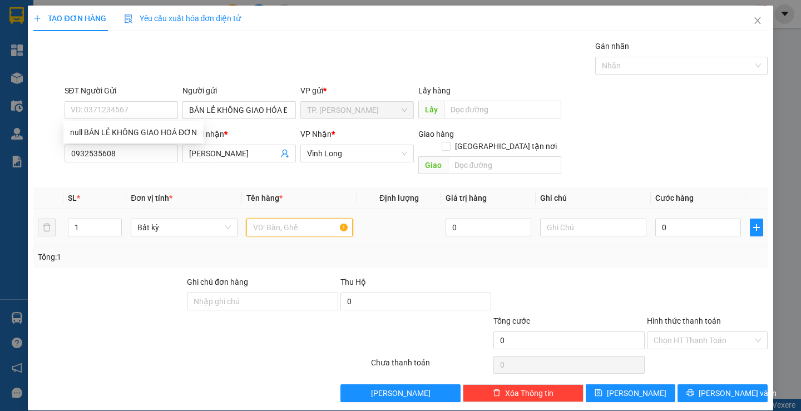
click at [262, 221] on input "text" at bounding box center [299, 228] width 106 height 18
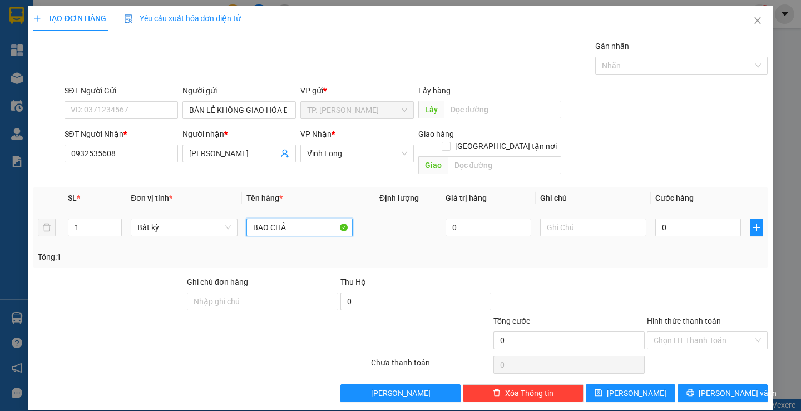
type input "BAO CHẢ"
type input "NG"
type input "4"
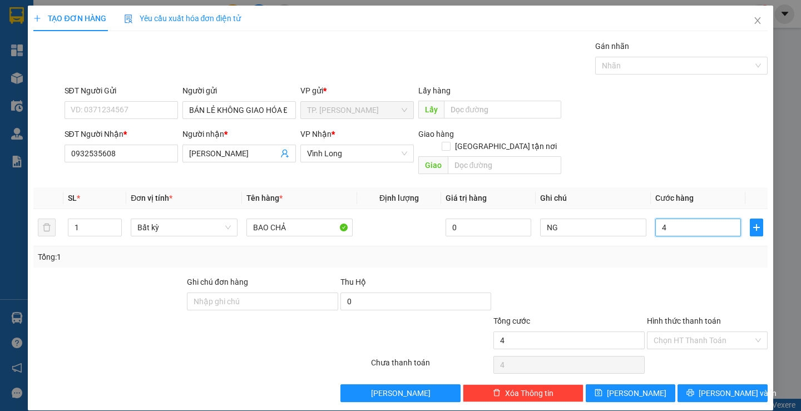
type input "40"
type input "40.000"
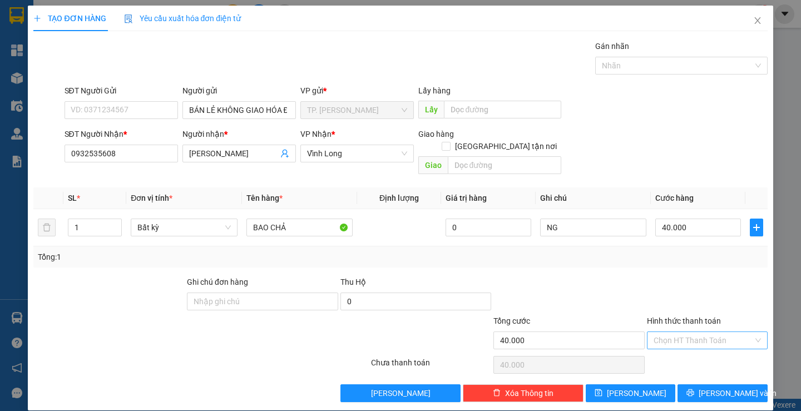
click at [711, 332] on input "Hình thức thanh toán" at bounding box center [704, 340] width 100 height 17
click at [699, 352] on div "Tại văn phòng" at bounding box center [701, 350] width 106 height 12
type input "0"
click at [751, 388] on button "[PERSON_NAME] và In" at bounding box center [723, 393] width 90 height 18
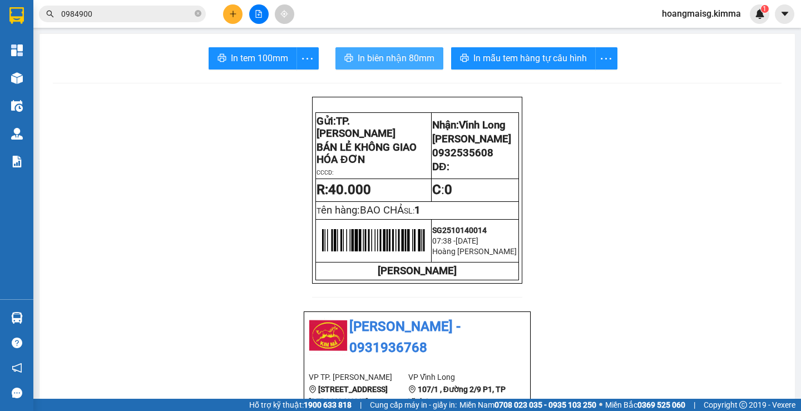
click at [407, 52] on span "In biên nhận 80mm" at bounding box center [396, 58] width 77 height 14
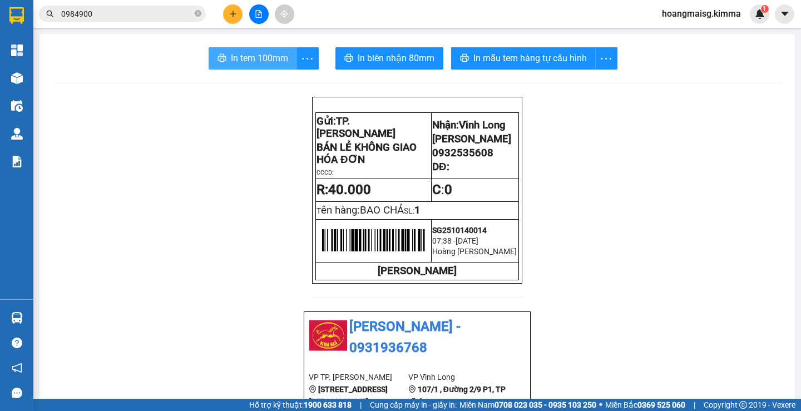
click at [244, 61] on span "In tem 100mm" at bounding box center [259, 58] width 57 height 14
click at [266, 65] on span "In tem 100mm" at bounding box center [259, 58] width 57 height 14
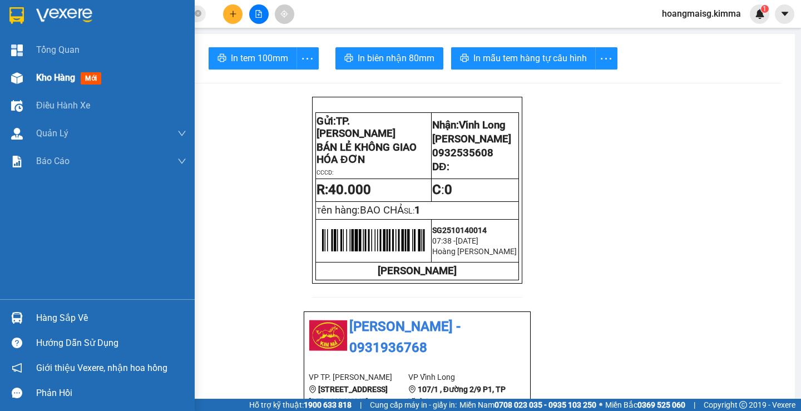
click at [28, 84] on div "Kho hàng mới" at bounding box center [97, 78] width 195 height 28
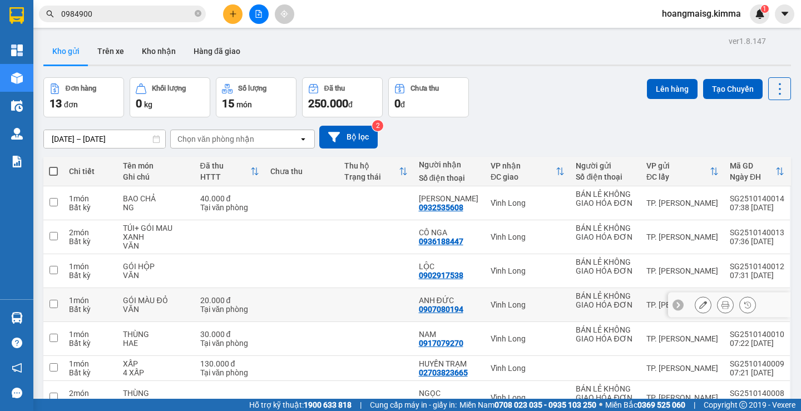
scroll to position [164, 0]
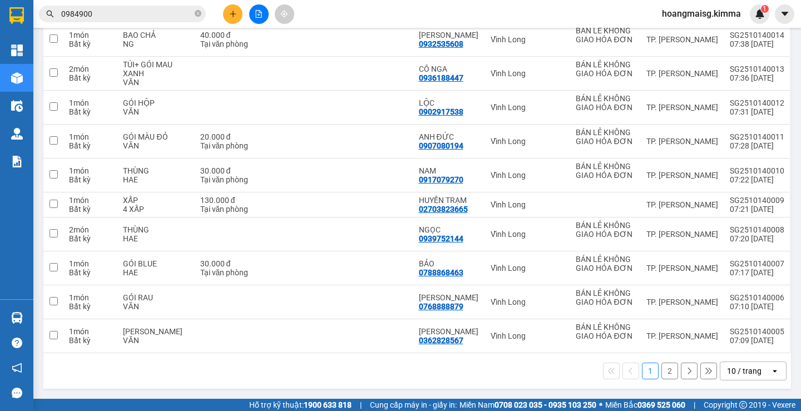
click at [757, 371] on div "10 / trang" at bounding box center [746, 371] width 50 height 18
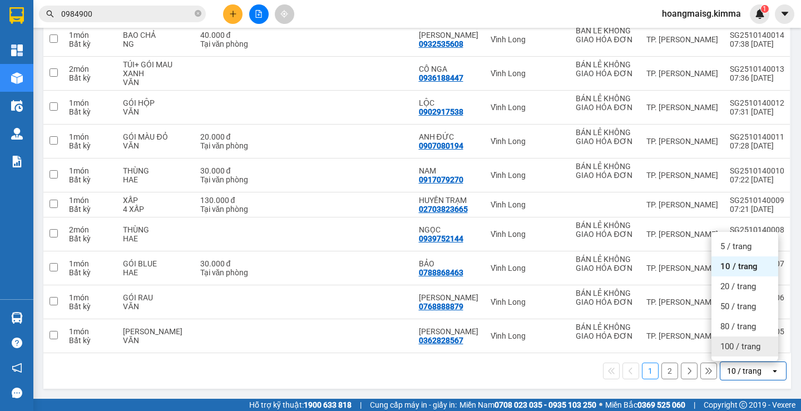
click at [726, 339] on div "100 / trang" at bounding box center [745, 347] width 67 height 20
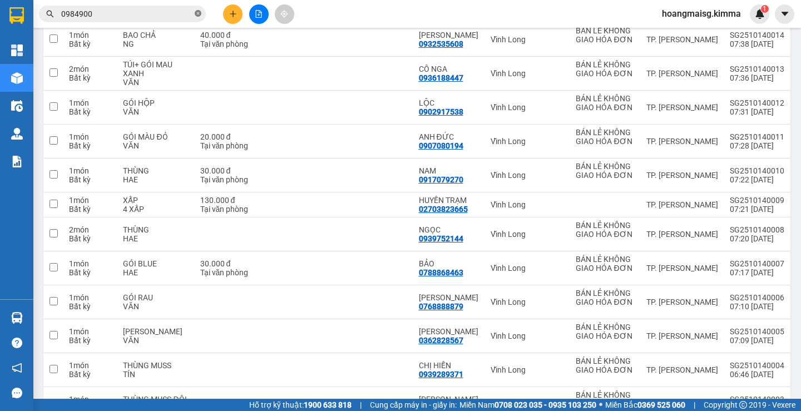
drag, startPoint x: 201, startPoint y: 10, endPoint x: 186, endPoint y: 13, distance: 14.8
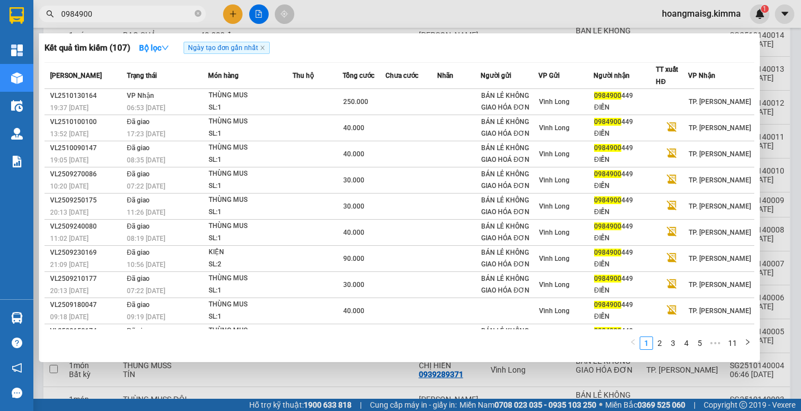
click at [200, 11] on span at bounding box center [198, 14] width 7 height 11
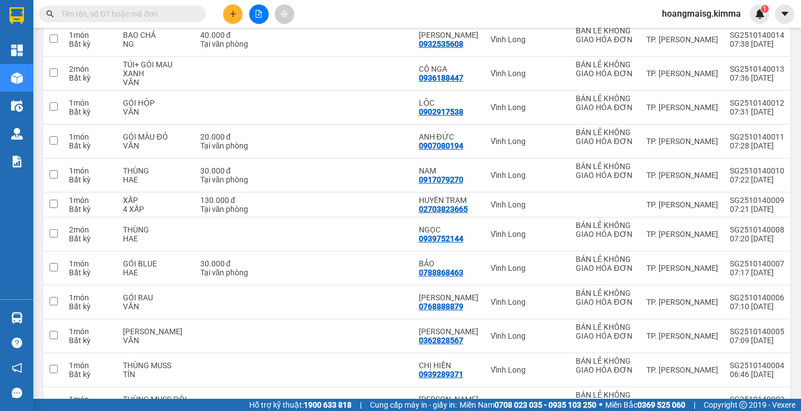
click at [186, 13] on input "text" at bounding box center [126, 14] width 131 height 12
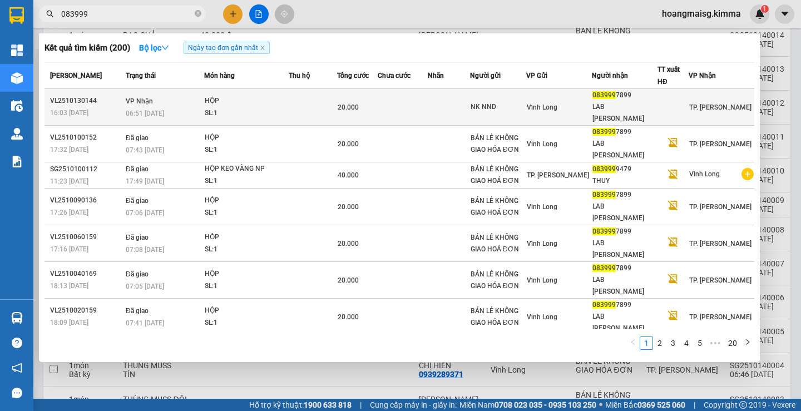
type input "083999"
click at [212, 97] on div "HỘP" at bounding box center [246, 101] width 83 height 12
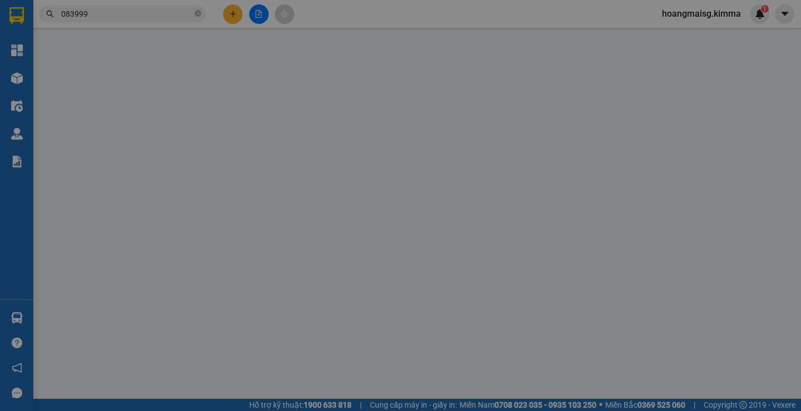
type input "NK NND"
type input "0839997899"
type input "LAB [PERSON_NAME]"
type input "20.000"
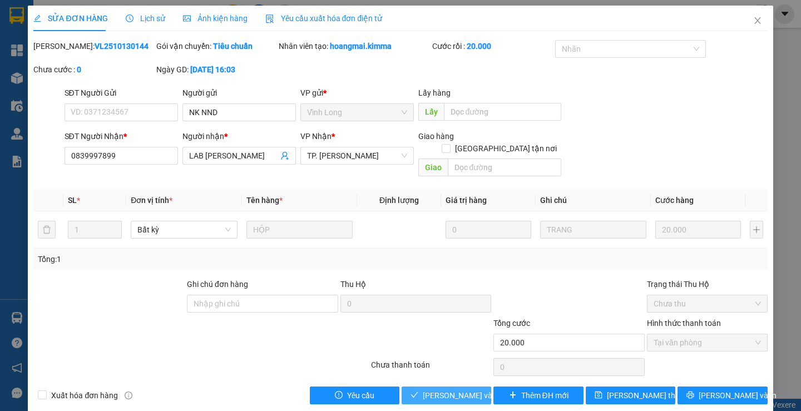
click at [442, 390] on span "[PERSON_NAME] và Giao hàng" at bounding box center [476, 396] width 107 height 12
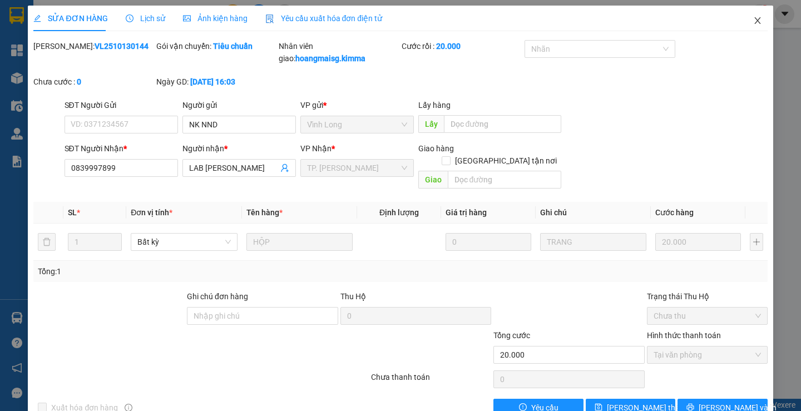
click at [758, 12] on span "Close" at bounding box center [757, 21] width 31 height 31
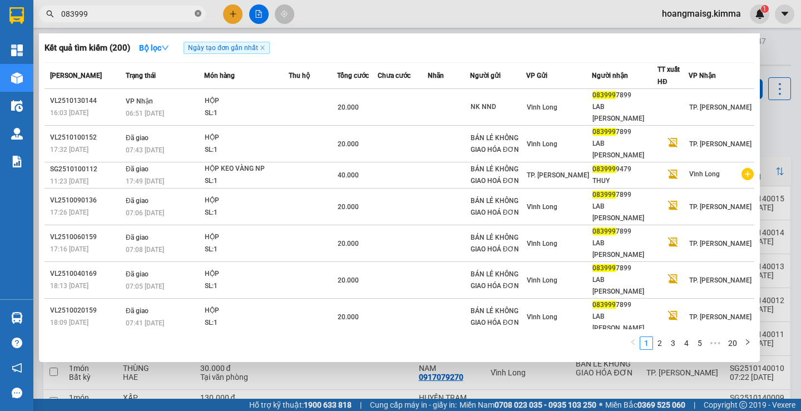
click at [200, 17] on icon "close-circle" at bounding box center [198, 13] width 7 height 7
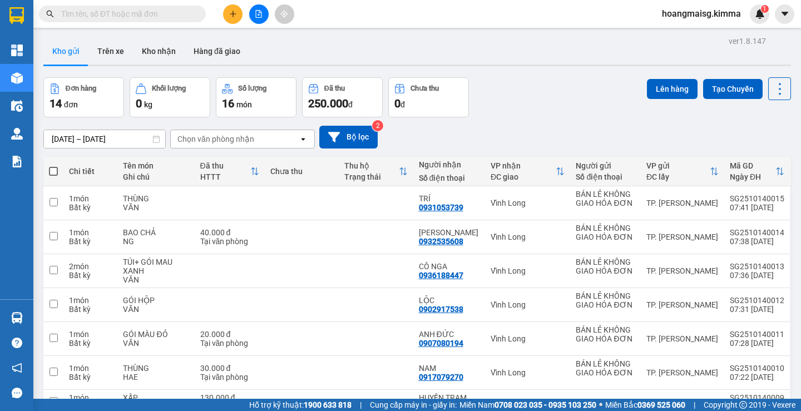
click at [189, 13] on input "text" at bounding box center [126, 14] width 131 height 12
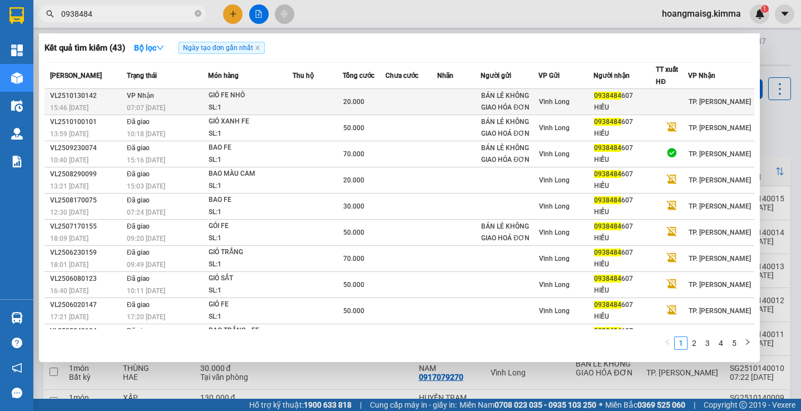
type input "0938484"
click at [223, 106] on div "SL: 1" at bounding box center [250, 108] width 83 height 12
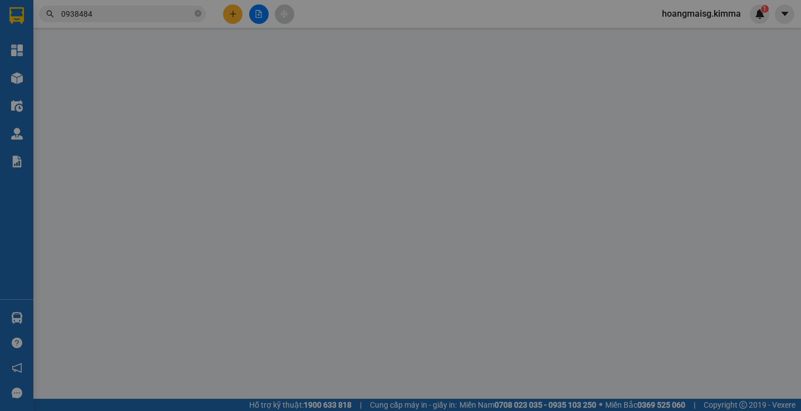
type input "BÁN LẺ KHÔNG GIAO HÓA ĐƠN"
type input "0938484607"
type input "HIẾU"
type input "20.000"
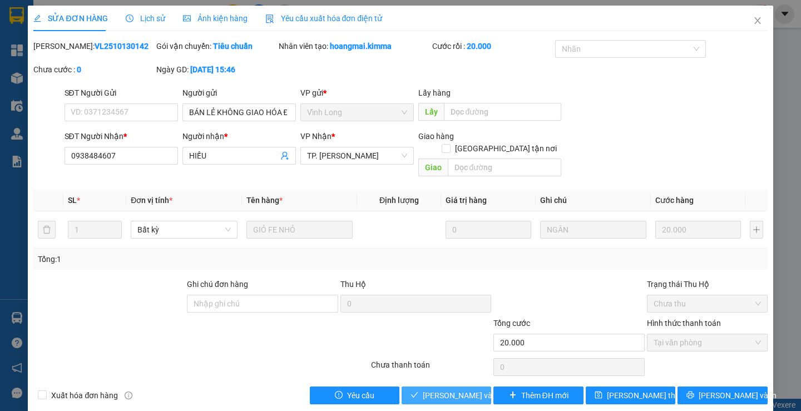
click at [467, 390] on span "[PERSON_NAME] và Giao hàng" at bounding box center [476, 396] width 107 height 12
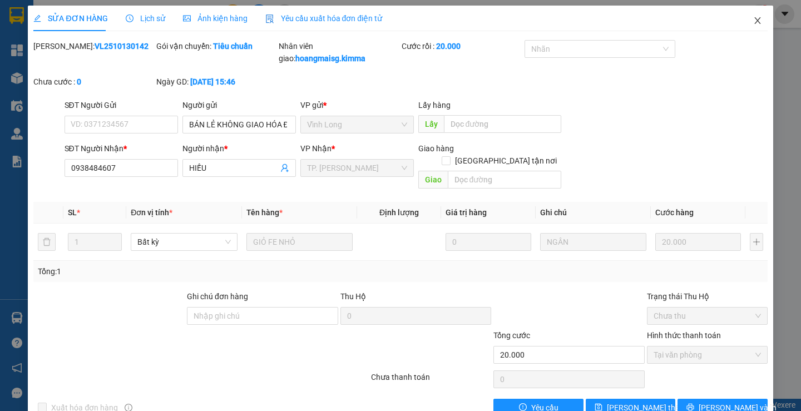
click at [753, 21] on icon "close" at bounding box center [757, 20] width 9 height 9
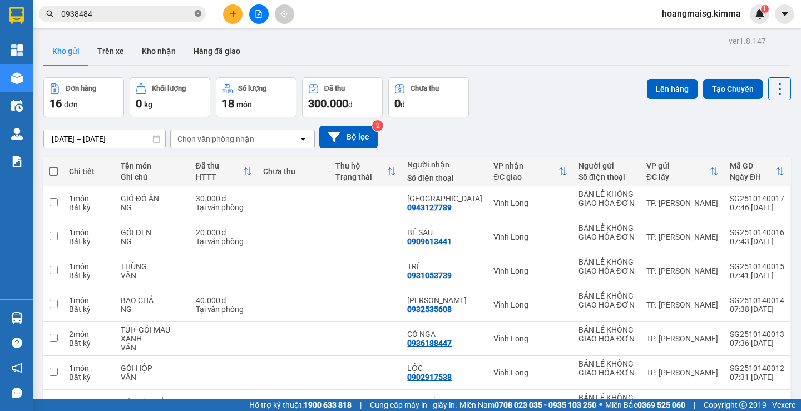
click at [198, 11] on icon "close-circle" at bounding box center [198, 13] width 7 height 7
drag, startPoint x: 126, startPoint y: 24, endPoint x: 130, endPoint y: 18, distance: 6.8
click at [126, 23] on div "Kết quả tìm kiếm ( 43 ) Bộ lọc Ngày tạo đơn gần nhất Mã ĐH Trạng thái Món hàng …" at bounding box center [400, 14] width 801 height 28
drag, startPoint x: 132, startPoint y: 18, endPoint x: 201, endPoint y: 38, distance: 72.4
click at [134, 17] on input "text" at bounding box center [126, 14] width 131 height 12
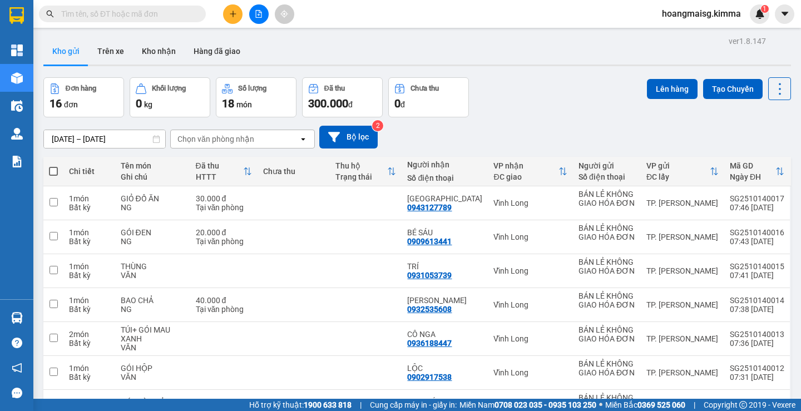
click at [179, 18] on input "text" at bounding box center [126, 14] width 131 height 12
click at [259, 13] on icon "file-add" at bounding box center [259, 14] width 6 height 8
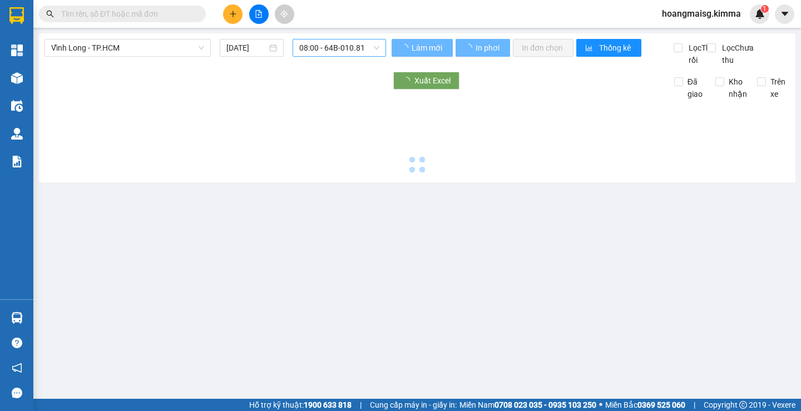
click at [330, 56] on span "08:00 - 64B-010.81" at bounding box center [339, 48] width 80 height 17
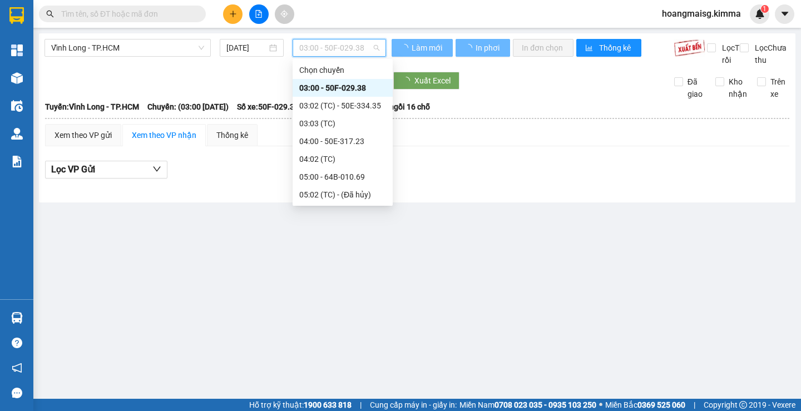
scroll to position [71, 0]
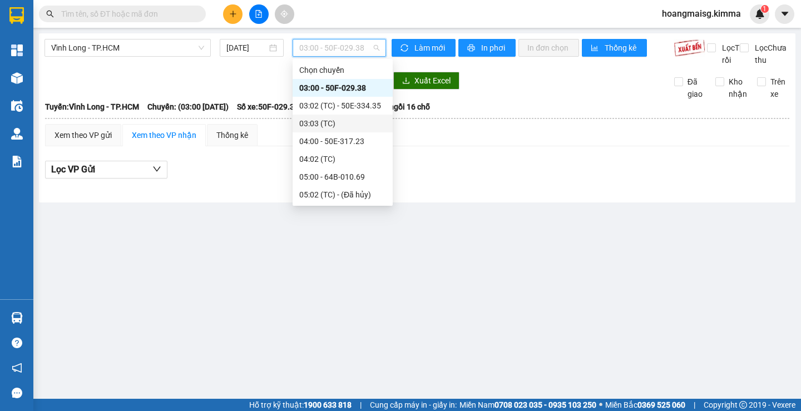
click at [351, 119] on div "03:03 (TC)" at bounding box center [342, 123] width 87 height 12
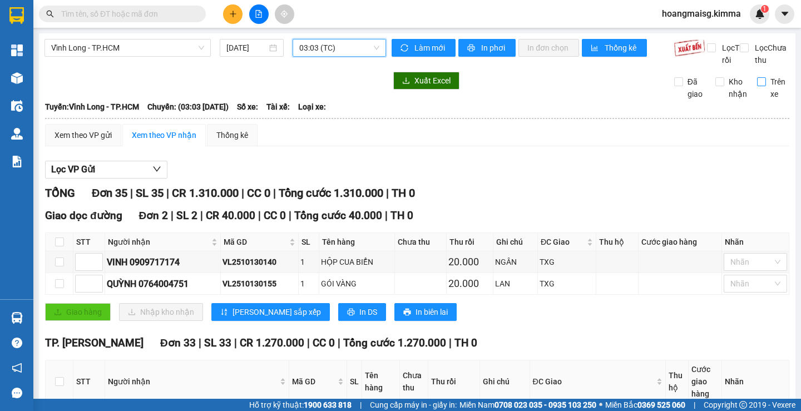
click at [766, 100] on span "Trên xe" at bounding box center [778, 88] width 24 height 24
click at [758, 86] on input "Trên xe" at bounding box center [761, 81] width 9 height 9
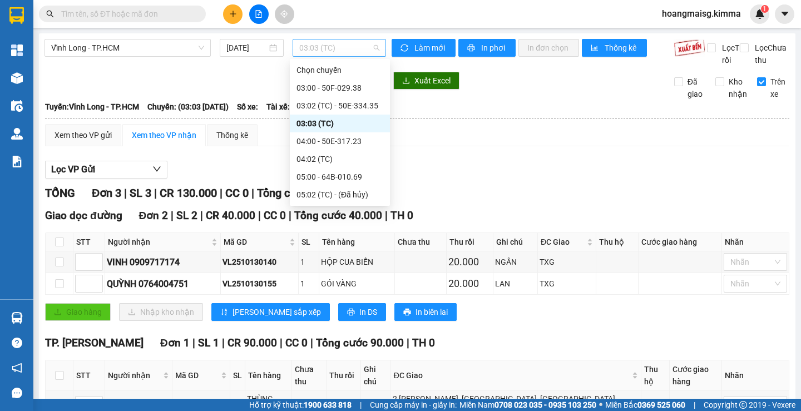
click at [336, 41] on span "03:03 (TC)" at bounding box center [339, 48] width 80 height 17
click at [319, 153] on div "04:02 (TC)" at bounding box center [340, 159] width 87 height 12
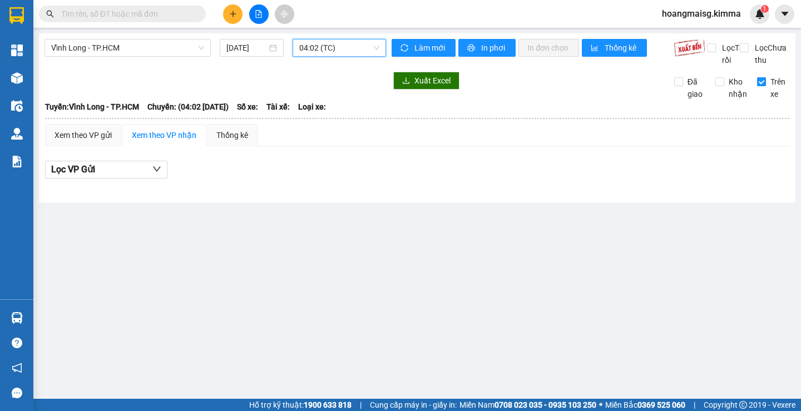
click at [763, 86] on input "Trên xe" at bounding box center [761, 81] width 9 height 9
checkbox input "false"
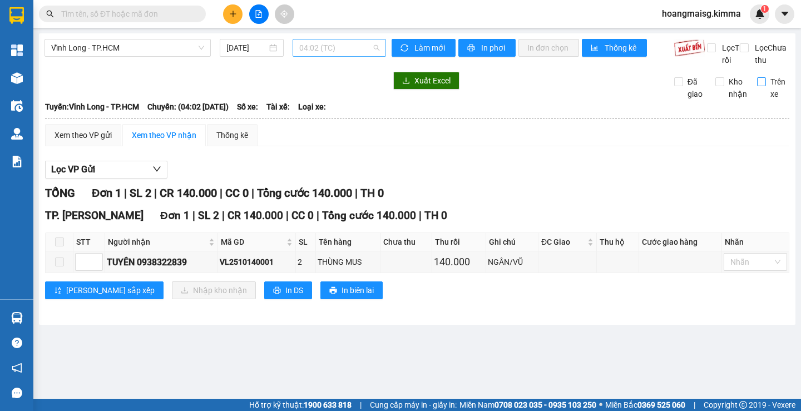
click at [333, 45] on span "04:02 (TC)" at bounding box center [339, 48] width 80 height 17
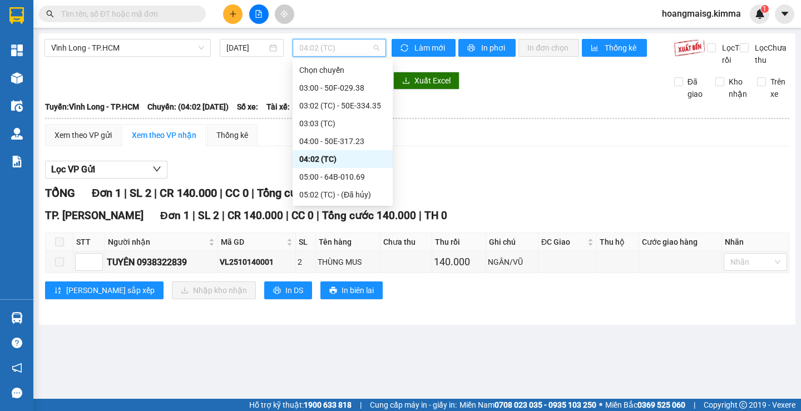
scroll to position [56, 0]
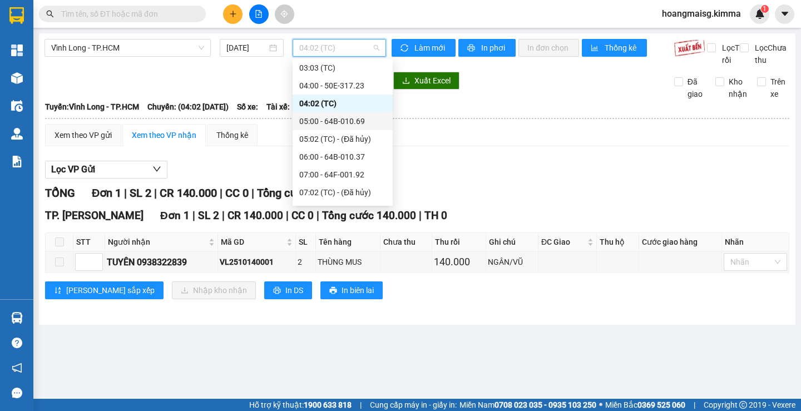
click at [347, 121] on div "05:00 - 64B-010.69" at bounding box center [342, 121] width 87 height 12
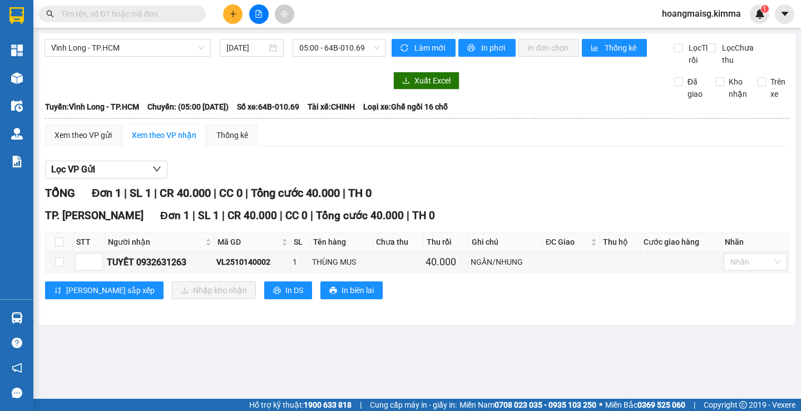
click at [182, 18] on input "text" at bounding box center [126, 14] width 131 height 12
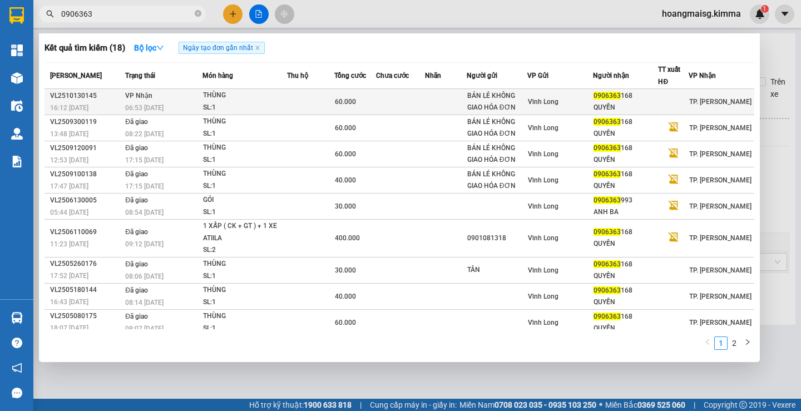
type input "0906363"
click at [233, 100] on div "THÙNG" at bounding box center [244, 96] width 83 height 12
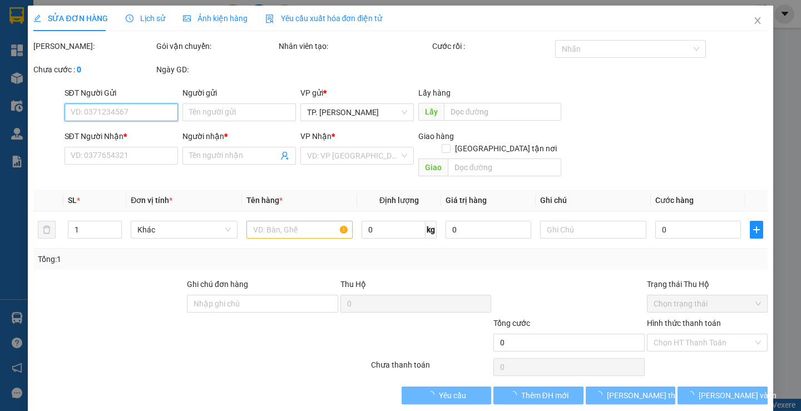
type input "BÁN LẺ KHÔNG GIAO HÓA ĐƠN"
type input "0906363168"
type input "QUYỀN"
type input "60.000"
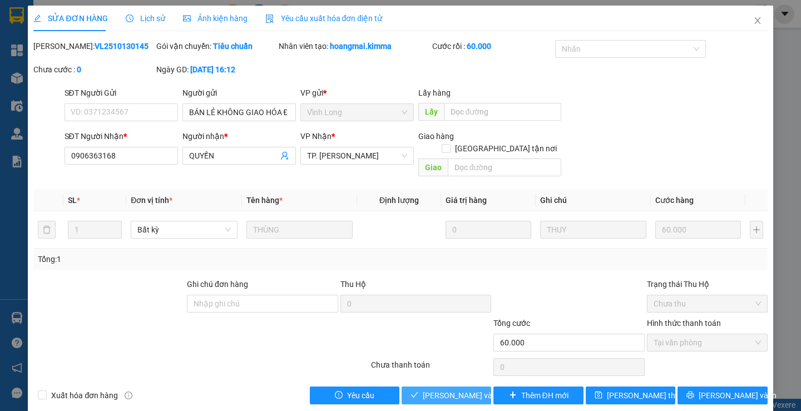
click at [454, 390] on span "[PERSON_NAME] và Giao hàng" at bounding box center [476, 396] width 107 height 12
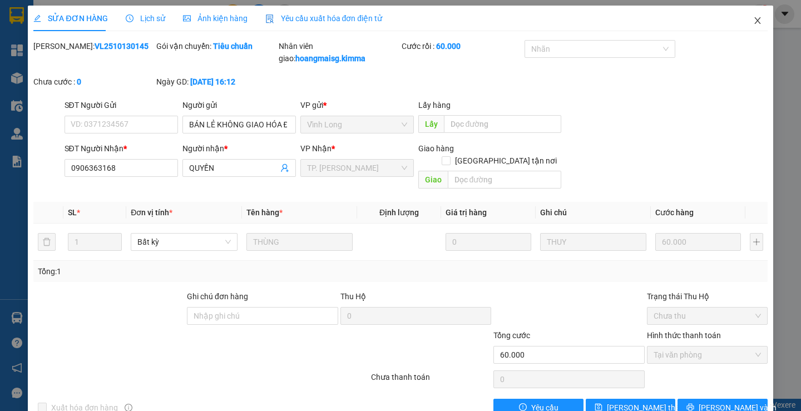
click at [753, 18] on icon "close" at bounding box center [757, 20] width 9 height 9
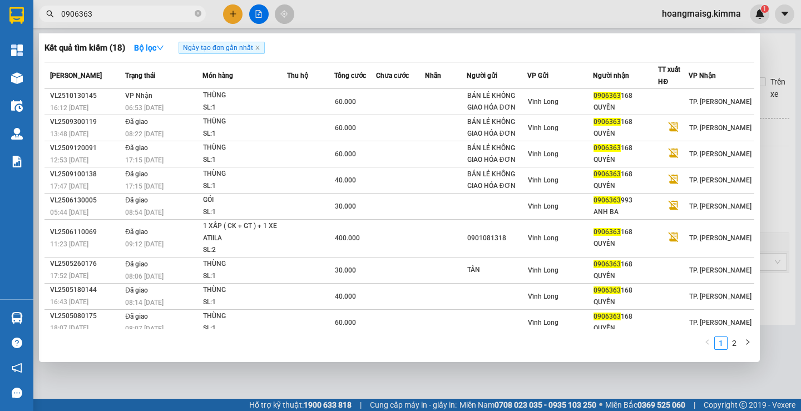
drag, startPoint x: 198, startPoint y: 16, endPoint x: 170, endPoint y: 17, distance: 27.3
click at [196, 15] on icon "close-circle" at bounding box center [198, 13] width 7 height 7
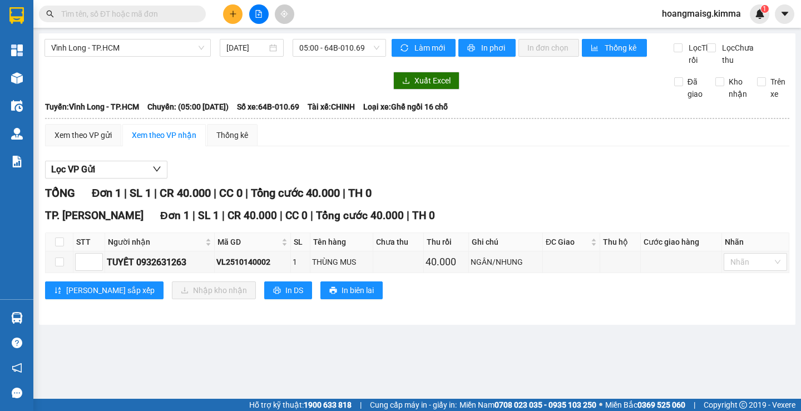
click at [170, 17] on input "text" at bounding box center [126, 14] width 131 height 12
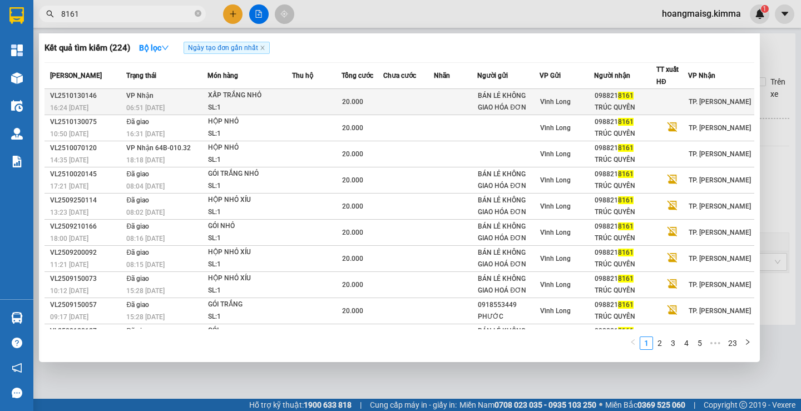
type input "8161"
click at [258, 100] on div "XẤP TRẮNG NHỎ" at bounding box center [249, 96] width 83 height 12
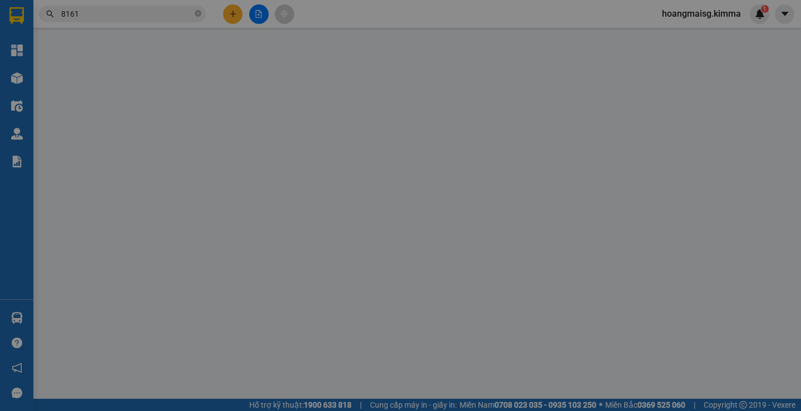
type input "BÁN LẺ KHÔNG GIAO HÓA ĐƠN"
type input "0988218161"
type input "TRÚC QUYÊN"
type input "20.000"
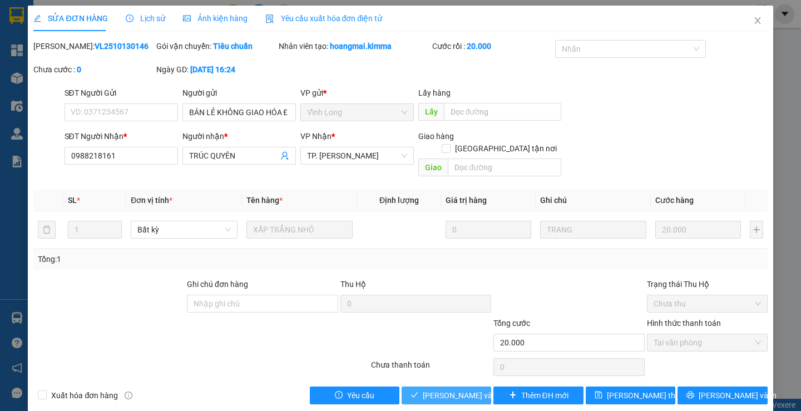
click at [471, 390] on span "[PERSON_NAME] và Giao hàng" at bounding box center [476, 396] width 107 height 12
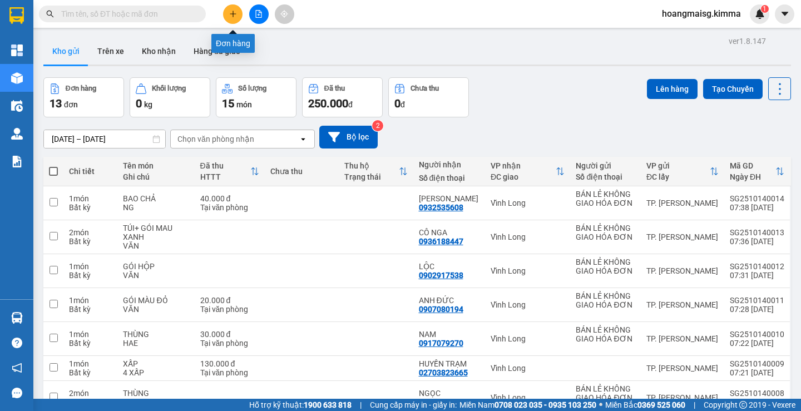
click at [231, 13] on icon "plus" at bounding box center [233, 14] width 8 height 8
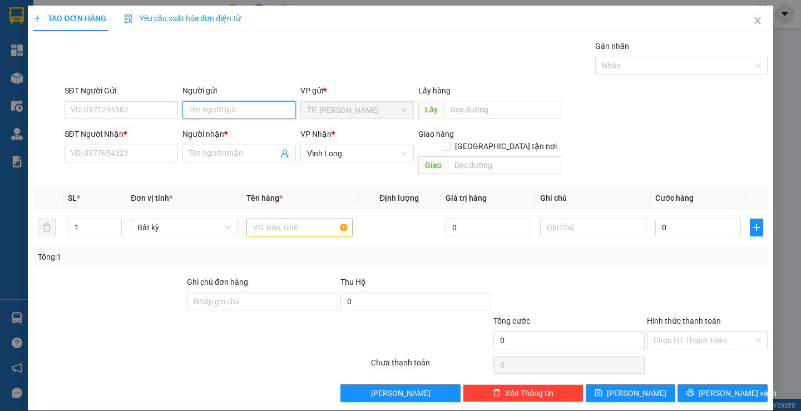
click at [224, 112] on input "Người gửi" at bounding box center [240, 110] width 114 height 18
type input "BAN"
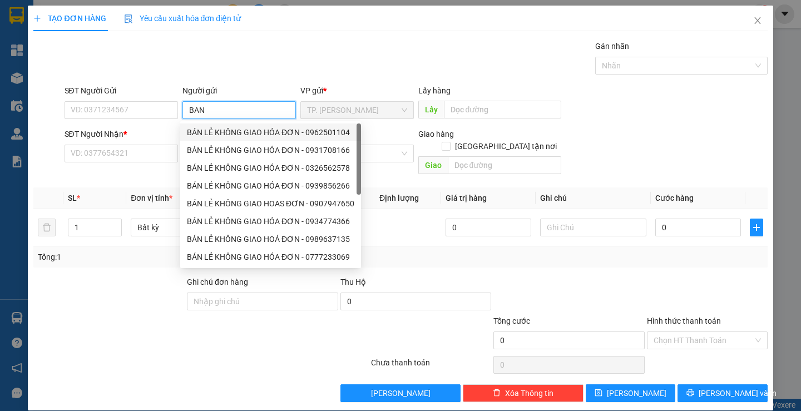
click at [247, 134] on div "BÁN LẺ KHÔNG GIAO HÓA ĐƠN - 0962501104" at bounding box center [270, 132] width 167 height 12
type input "0962501104"
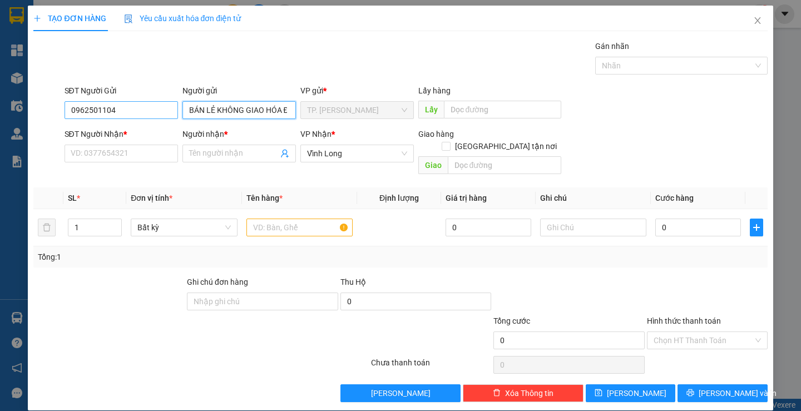
type input "BÁN LẺ KHÔNG GIAO HÓA ĐƠN"
drag, startPoint x: 117, startPoint y: 113, endPoint x: 0, endPoint y: 116, distance: 117.4
click at [0, 116] on div "TẠO ĐƠN HÀNG Yêu cầu xuất hóa đơn điện tử Transit Pickup Surcharge Ids Transit …" at bounding box center [400, 205] width 801 height 411
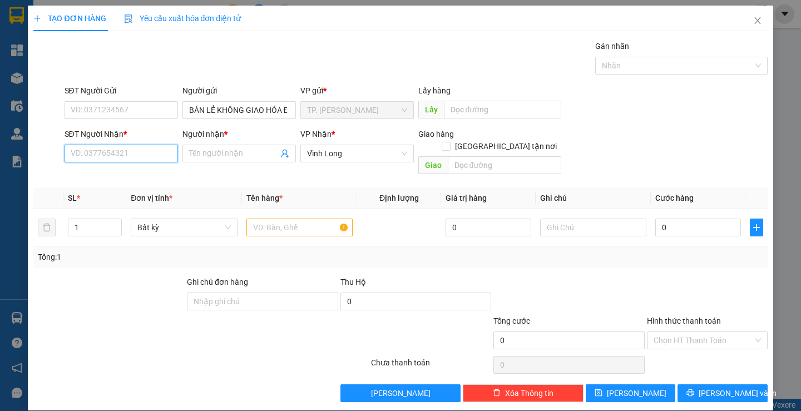
click at [148, 153] on input "SĐT Người Nhận *" at bounding box center [122, 154] width 114 height 18
click at [316, 219] on input "text" at bounding box center [299, 228] width 106 height 18
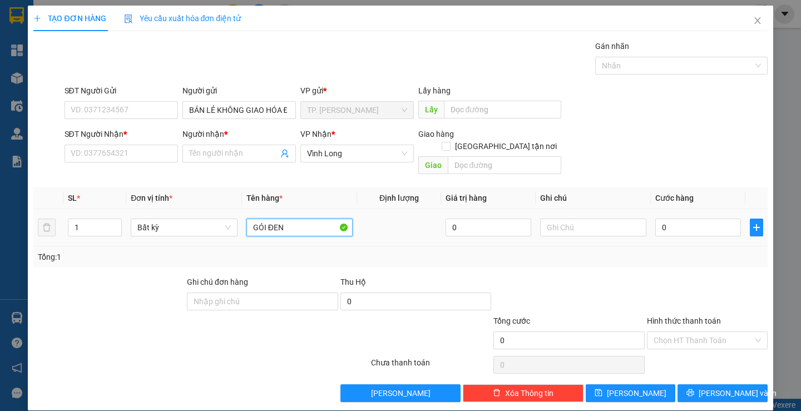
type input "GÓI ĐEN"
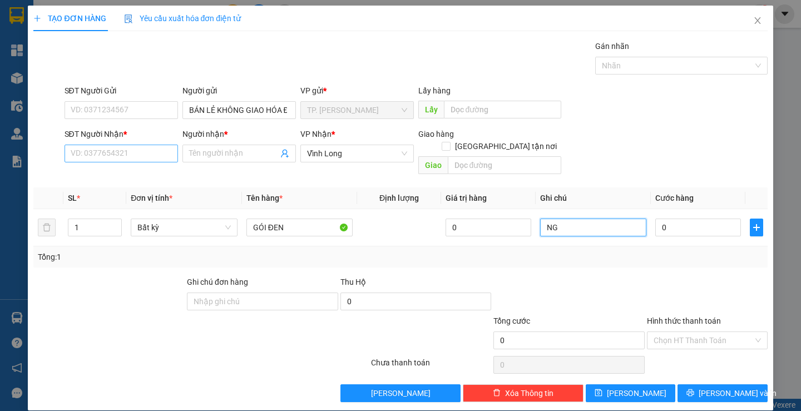
type input "NG"
click at [141, 154] on input "SĐT Người Nhận *" at bounding box center [122, 154] width 114 height 18
click at [131, 147] on input "SĐT Người Nhận *" at bounding box center [122, 154] width 114 height 18
click at [121, 154] on input "SĐT Người Nhận *" at bounding box center [122, 154] width 114 height 18
click at [173, 152] on input "SĐT Người Nhận *" at bounding box center [122, 154] width 114 height 18
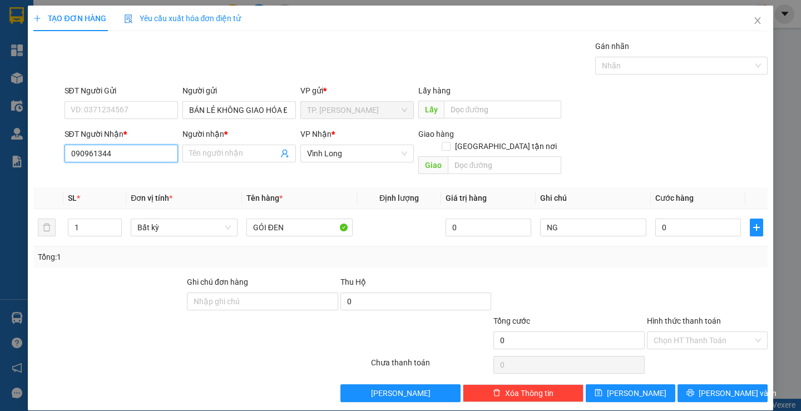
type input "0909613441"
click at [132, 180] on div "0909613441 - SÁU" at bounding box center [119, 176] width 99 height 12
type input "SÁU"
type input "0909613441"
click at [185, 152] on span "SÁU" at bounding box center [240, 154] width 114 height 18
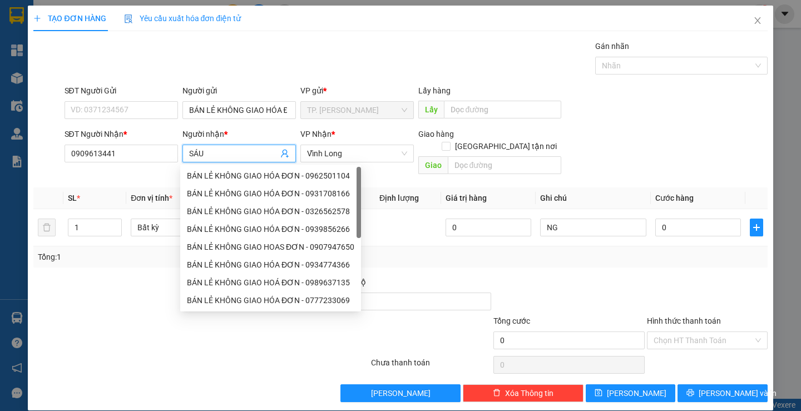
drag, startPoint x: 205, startPoint y: 155, endPoint x: 178, endPoint y: 159, distance: 27.5
click at [178, 159] on div "SĐT Người Nhận * 0909613441 Người nhận * SÁU VP Nhận * Vĩnh Long Giao hàng Gia…" at bounding box center [416, 153] width 708 height 51
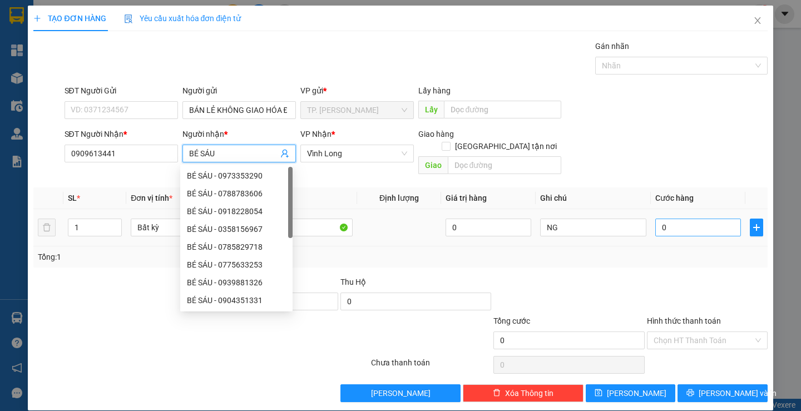
type input "BÉ SÁU"
click at [706, 219] on input "0" at bounding box center [698, 228] width 86 height 18
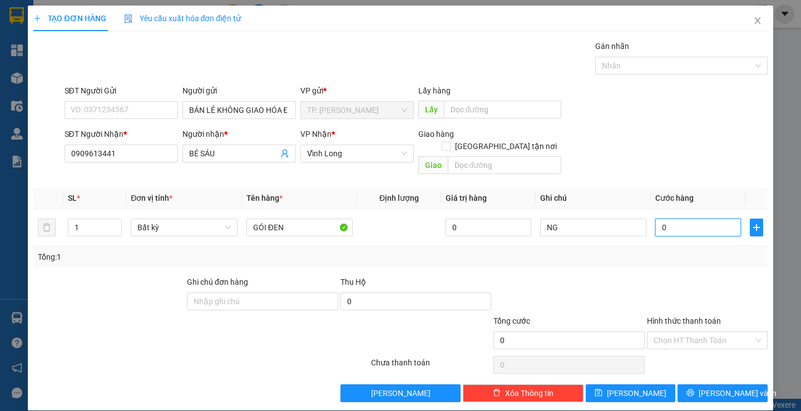
type input "1"
type input "0"
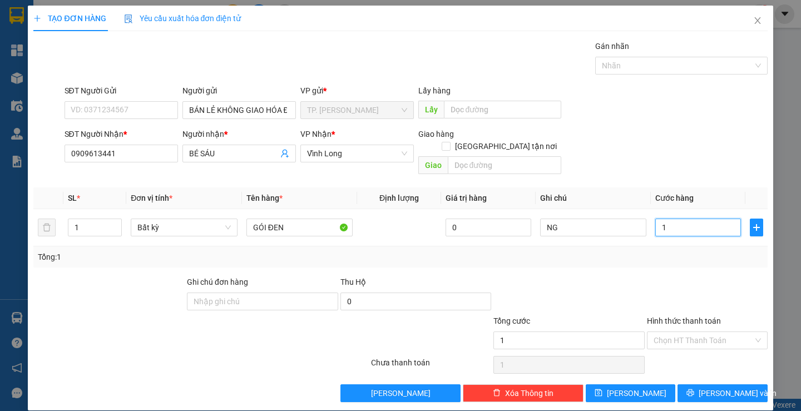
type input "0"
type input "02"
type input "2"
type input "020"
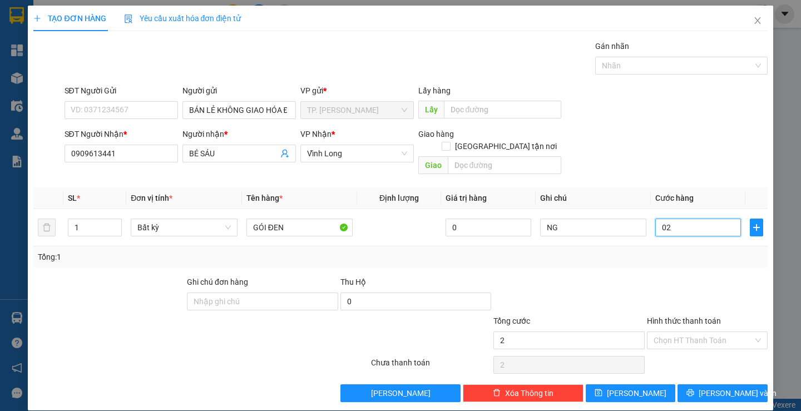
type input "20"
type input "20.000"
click at [723, 332] on input "Hình thức thanh toán" at bounding box center [704, 340] width 100 height 17
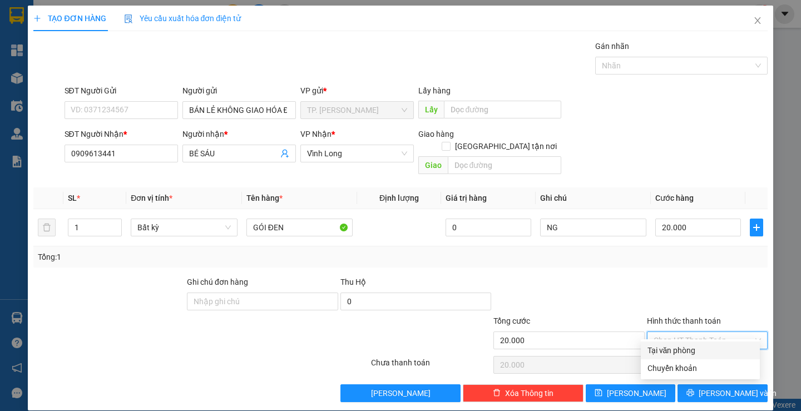
click at [696, 351] on div "Tại văn phòng" at bounding box center [701, 350] width 106 height 12
type input "0"
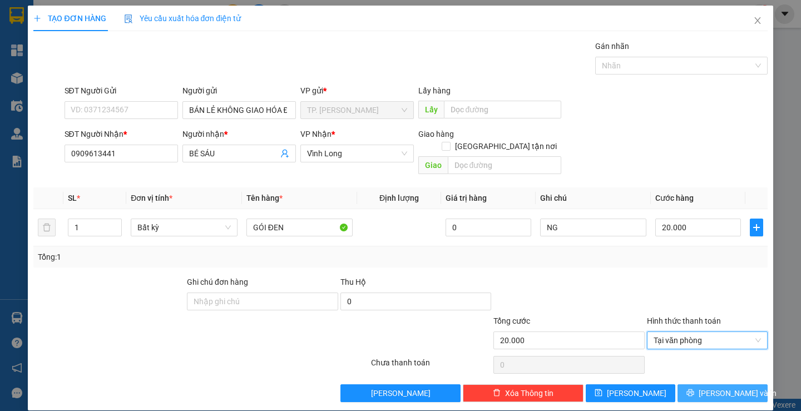
click at [719, 387] on span "[PERSON_NAME] và In" at bounding box center [738, 393] width 78 height 12
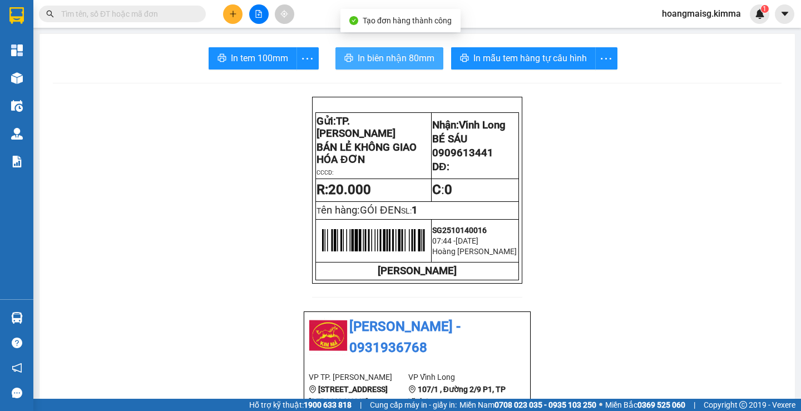
click at [377, 56] on span "In biên nhận 80mm" at bounding box center [396, 58] width 77 height 14
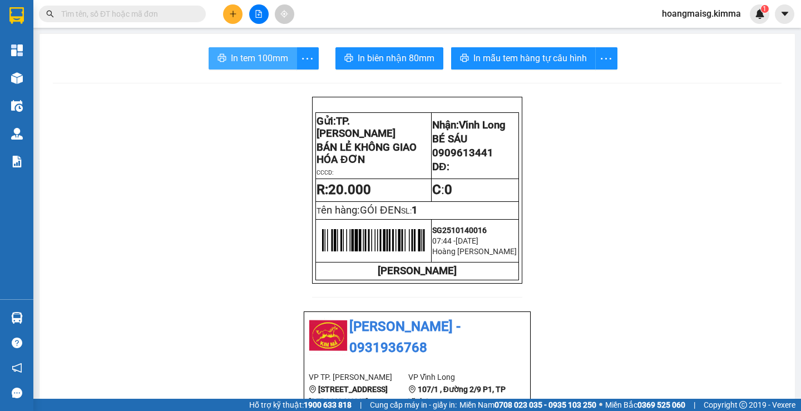
click at [246, 57] on span "In tem 100mm" at bounding box center [259, 58] width 57 height 14
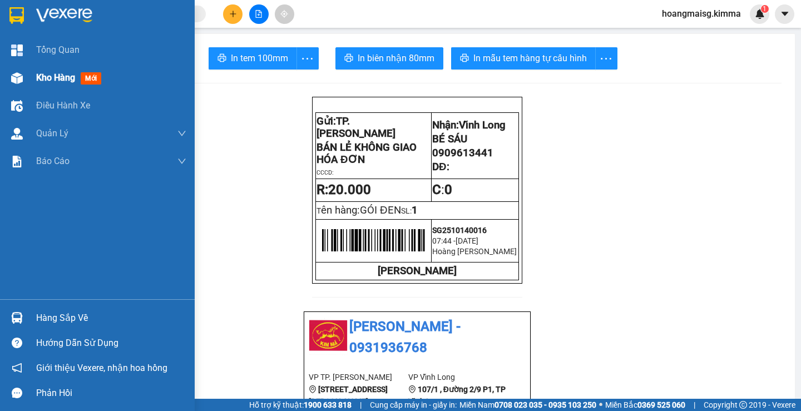
click at [15, 79] on img at bounding box center [17, 78] width 12 height 12
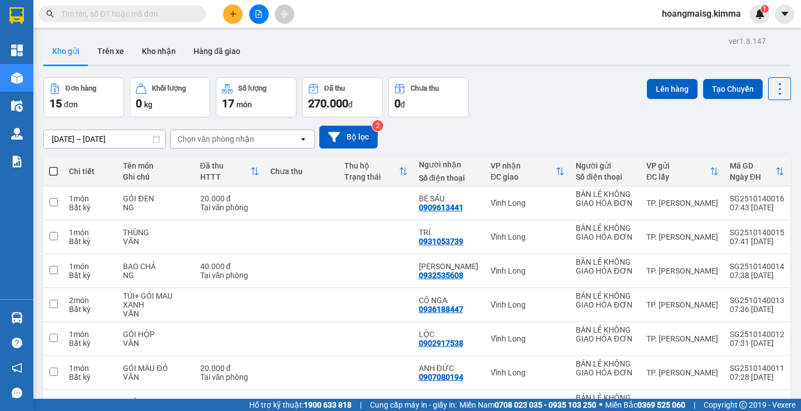
click at [240, 26] on div "Kết quả tìm kiếm ( 0 ) Bộ lọc Ngày tạo đơn gần nhất No Data hoangmaisg.kimma 1" at bounding box center [400, 14] width 801 height 28
click at [233, 17] on icon "plus" at bounding box center [233, 14] width 8 height 8
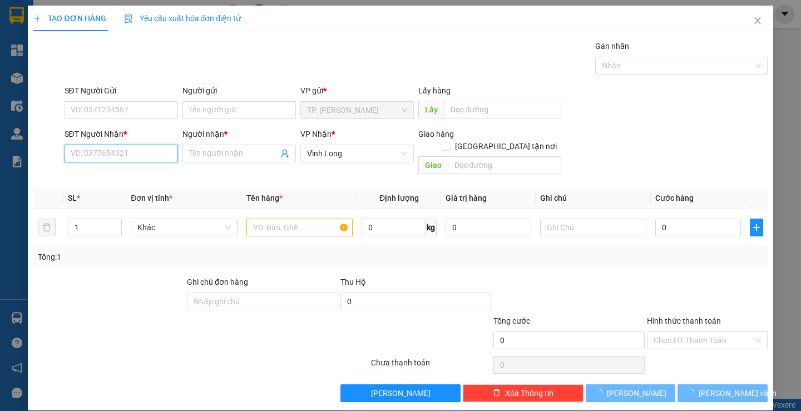
click at [153, 160] on input "SĐT Người Nhận *" at bounding box center [122, 154] width 114 height 18
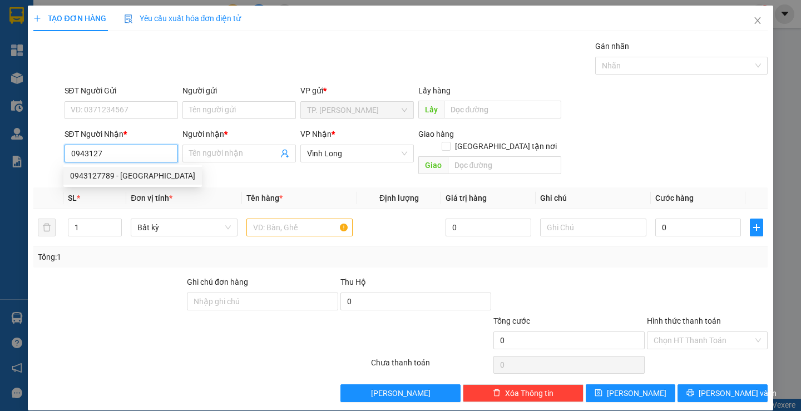
click at [115, 167] on div "0943127789 - ÚT HẢI" at bounding box center [132, 176] width 139 height 18
type input "0943127789"
type input "[GEOGRAPHIC_DATA]"
type input "0943127789"
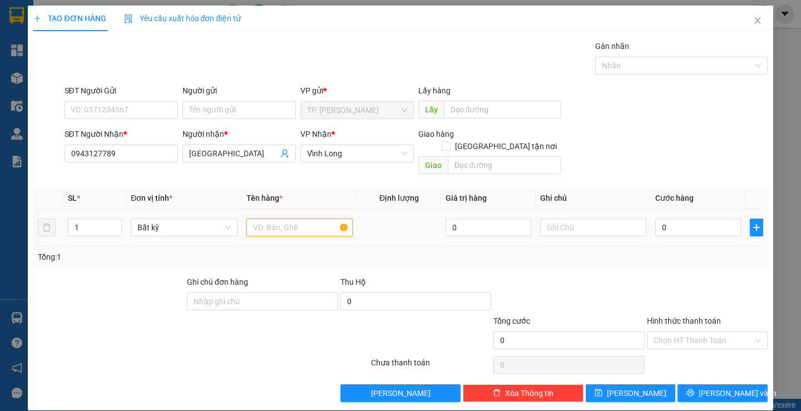
click at [305, 219] on input "text" at bounding box center [299, 228] width 106 height 18
click at [284, 219] on input "text" at bounding box center [299, 228] width 106 height 18
type input "GIỎ ĐỒ ĂN"
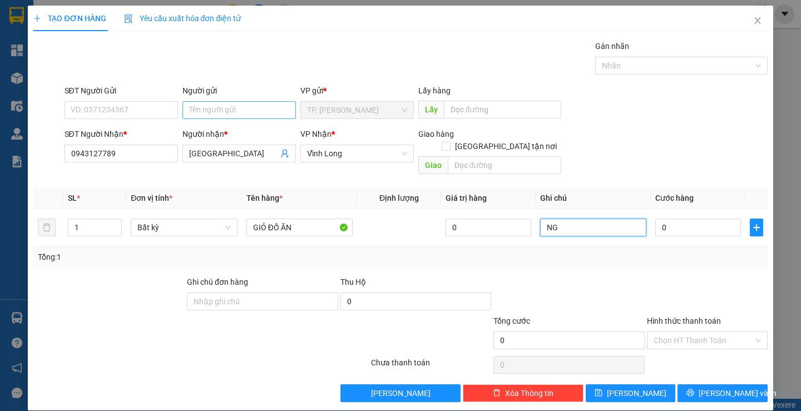
type input "NG"
click at [214, 113] on input "Người gửi" at bounding box center [240, 110] width 114 height 18
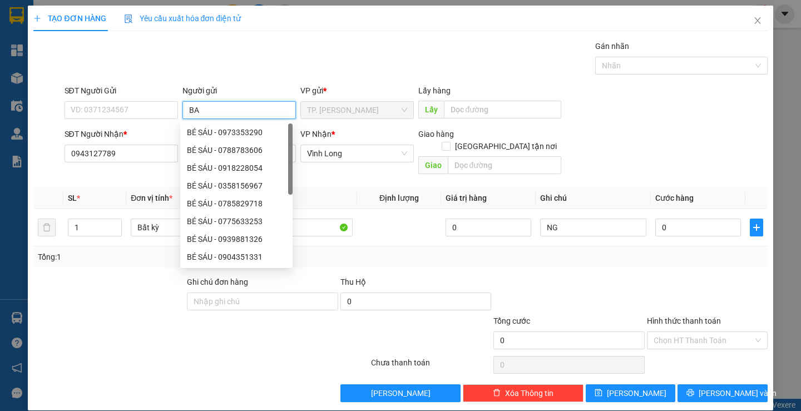
type input "BAN"
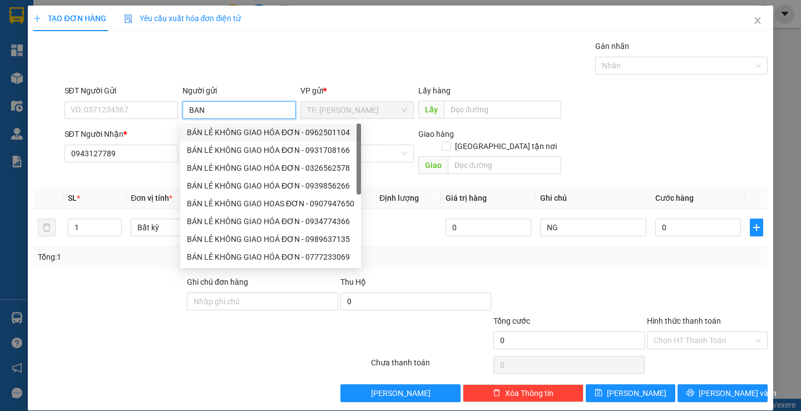
click at [247, 135] on div "BÁN LẺ KHÔNG GIAO HÓA ĐƠN - 0962501104" at bounding box center [270, 132] width 167 height 12
type input "0962501104"
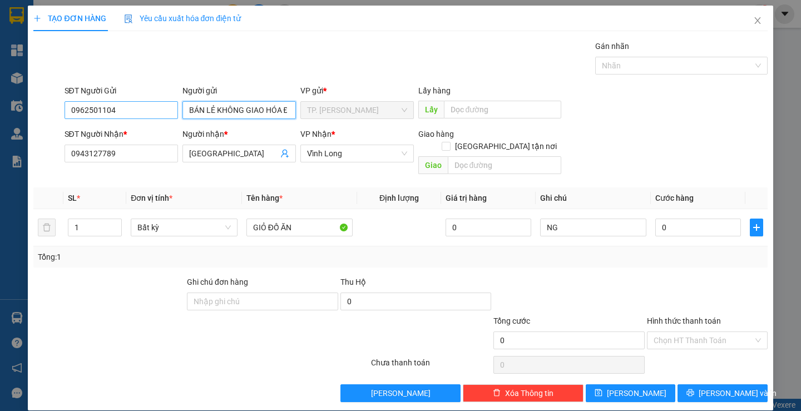
type input "BÁN LẺ KHÔNG GIAO HÓA ĐƠN"
drag, startPoint x: 131, startPoint y: 112, endPoint x: 27, endPoint y: 98, distance: 104.4
click at [28, 98] on div "TẠO ĐƠN HÀNG Yêu cầu xuất hóa đơn điện tử Transit Pickup Surcharge Ids Transit …" at bounding box center [400, 208] width 745 height 405
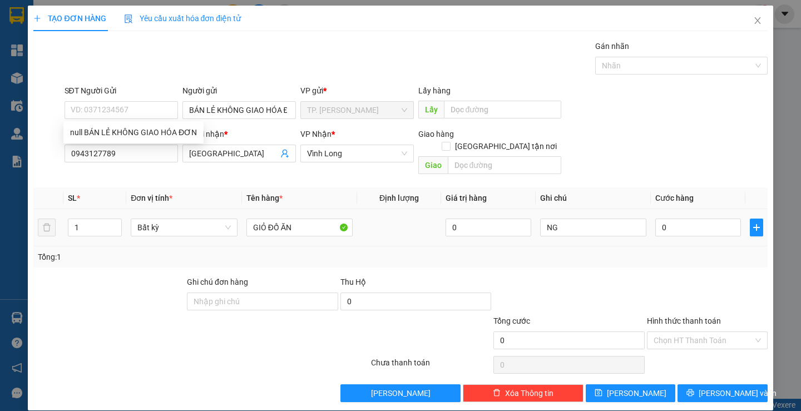
click at [698, 230] on td "0" at bounding box center [698, 227] width 95 height 37
click at [686, 194] on span "Cước hàng" at bounding box center [674, 198] width 38 height 9
click at [678, 219] on input "0" at bounding box center [698, 228] width 86 height 18
type input "3"
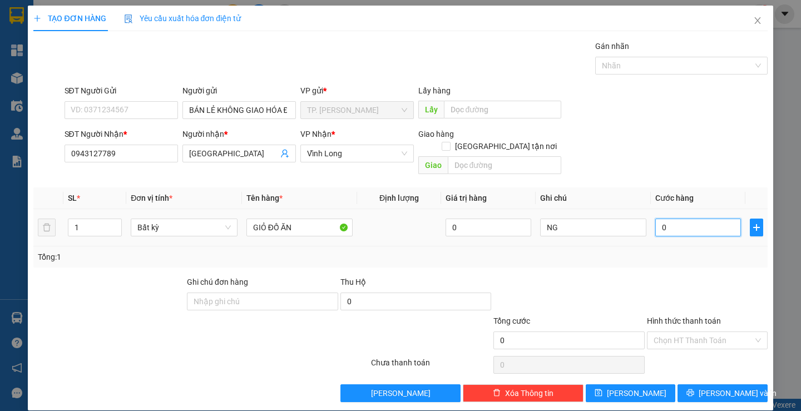
type input "3"
type input "30"
type input "30.000"
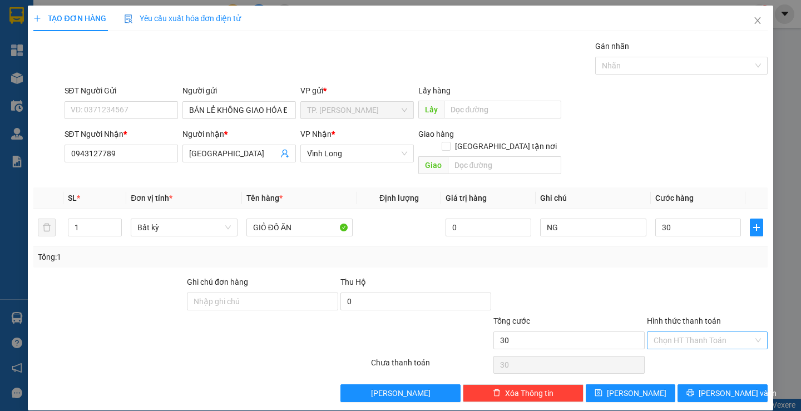
type input "30.000"
click at [703, 332] on input "Hình thức thanh toán" at bounding box center [704, 340] width 100 height 17
click at [696, 347] on div "Tại văn phòng" at bounding box center [701, 350] width 106 height 12
type input "0"
click at [729, 387] on span "[PERSON_NAME] và In" at bounding box center [738, 393] width 78 height 12
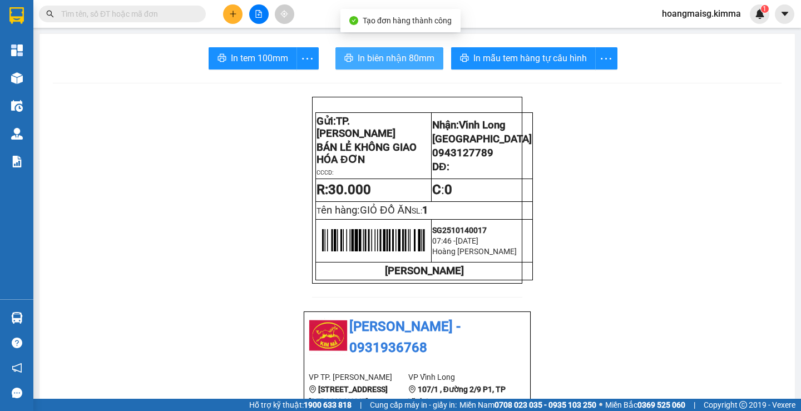
click at [410, 59] on span "In biên nhận 80mm" at bounding box center [396, 58] width 77 height 14
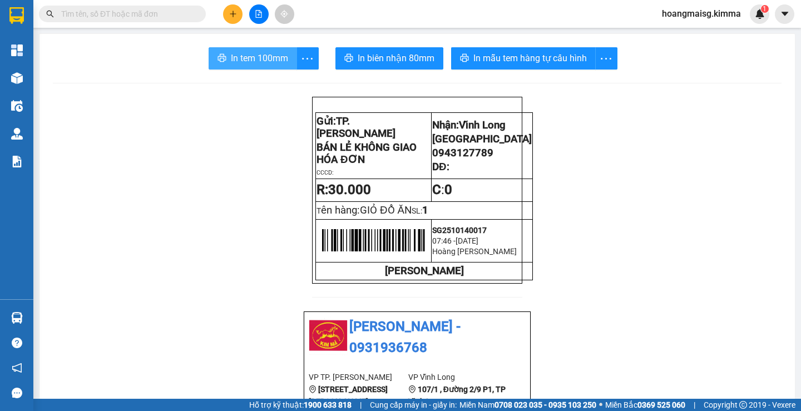
click at [274, 48] on button "In tem 100mm" at bounding box center [253, 58] width 88 height 22
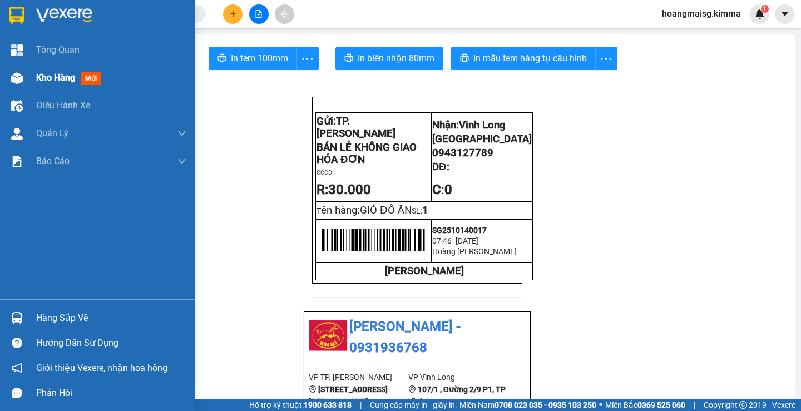
click at [23, 85] on div at bounding box center [16, 77] width 19 height 19
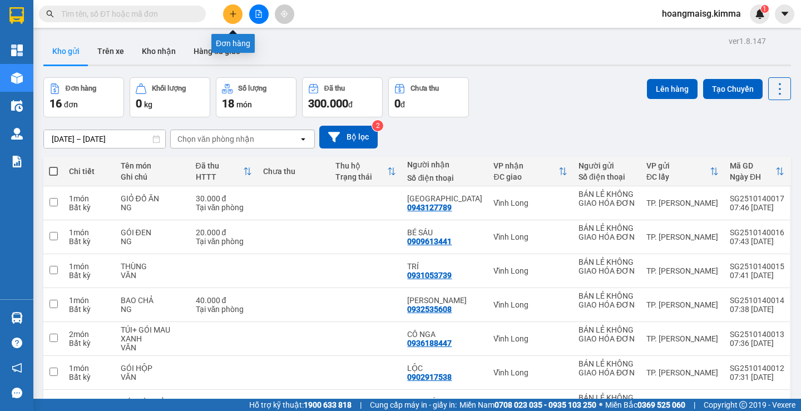
click at [228, 18] on button at bounding box center [232, 13] width 19 height 19
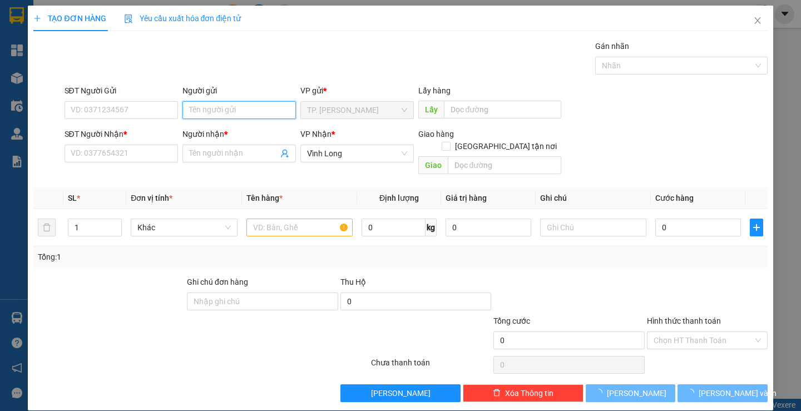
click at [230, 110] on input "Người gửi" at bounding box center [240, 110] width 114 height 18
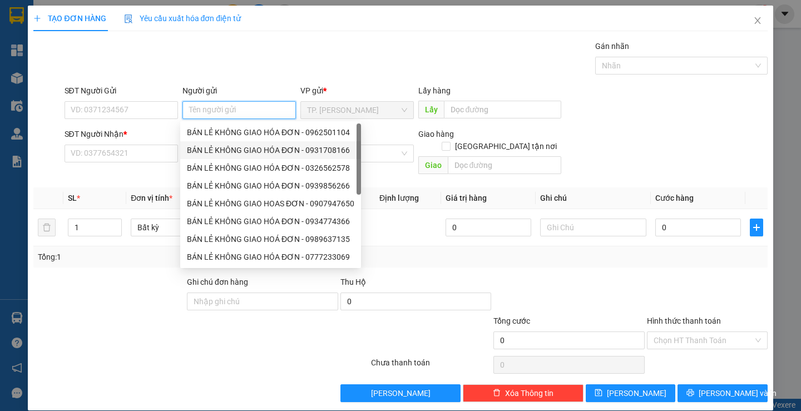
click at [259, 142] on div "BÁN LẺ KHÔNG GIAO HÓA ĐƠN - 0931708166" at bounding box center [270, 150] width 181 height 18
type input "0931708166"
type input "BÁN LẺ KHÔNG GIAO HÓA ĐƠN"
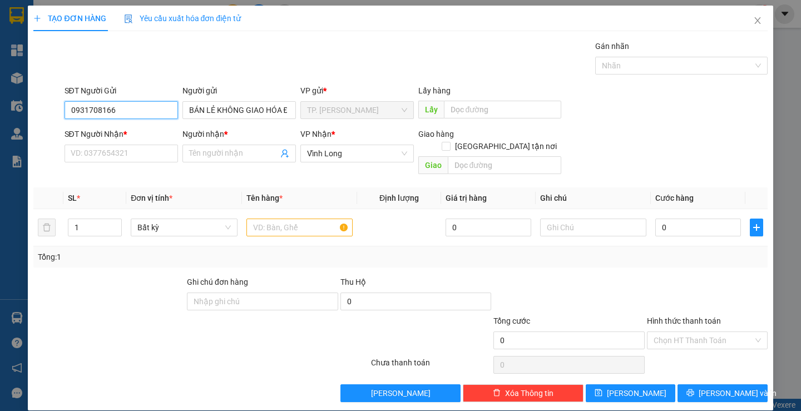
drag, startPoint x: 148, startPoint y: 105, endPoint x: 8, endPoint y: 113, distance: 140.5
click at [8, 113] on div "TẠO ĐƠN HÀNG Yêu cầu xuất hóa đơn điện tử Transit Pickup Surcharge Ids Transit …" at bounding box center [400, 205] width 801 height 411
click at [161, 145] on input "SĐT Người Nhận *" at bounding box center [122, 154] width 114 height 18
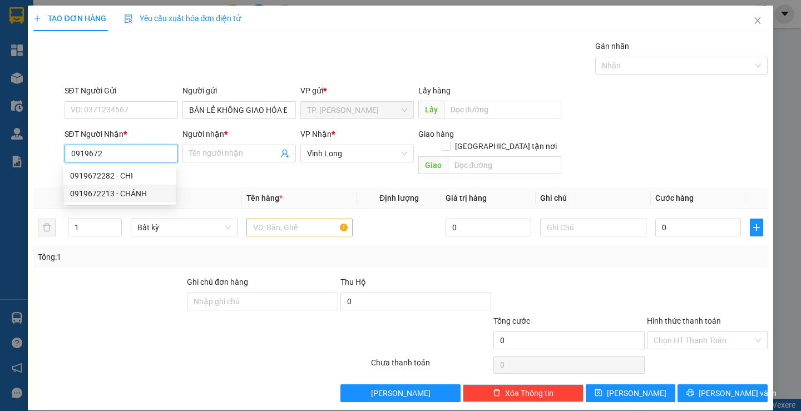
click at [117, 186] on div "0919672213 - CHÁNH" at bounding box center [119, 194] width 112 height 18
type input "0919672213"
type input "CHÁNH"
click at [150, 153] on input "0919672213" at bounding box center [122, 154] width 114 height 18
click at [133, 169] on div "0919672282 - CHI" at bounding box center [119, 176] width 112 height 18
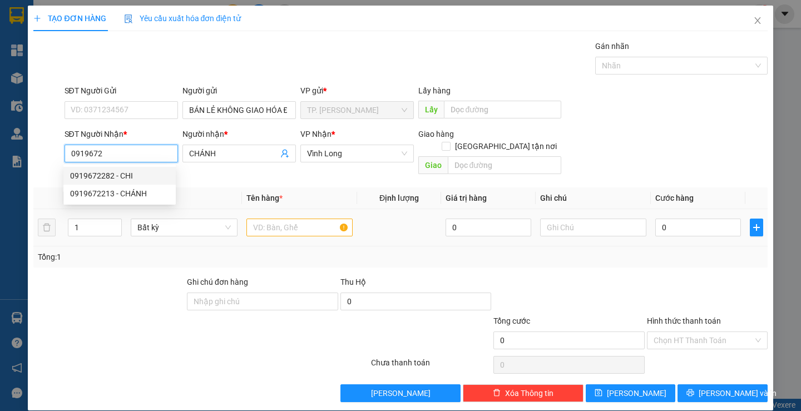
type input "0919672282"
type input "CHI"
type input "0919672282"
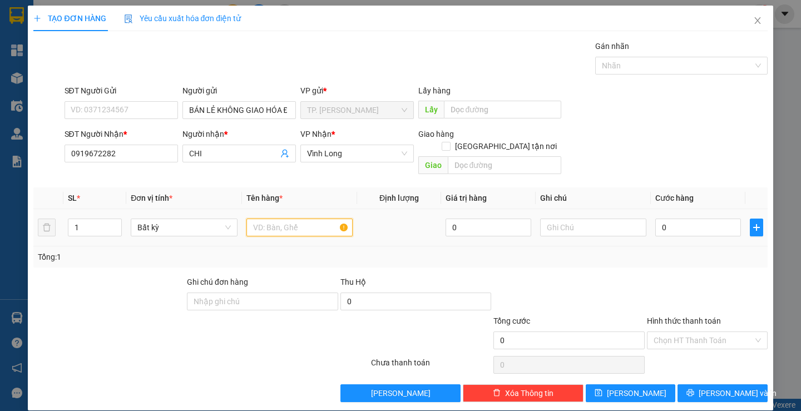
click at [333, 219] on input "text" at bounding box center [299, 228] width 106 height 18
type input "THÙNG"
type input "NG"
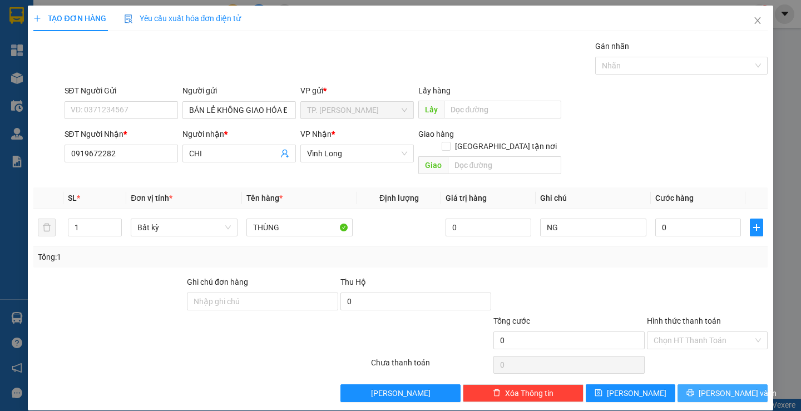
click at [701, 386] on button "[PERSON_NAME] và In" at bounding box center [723, 393] width 90 height 18
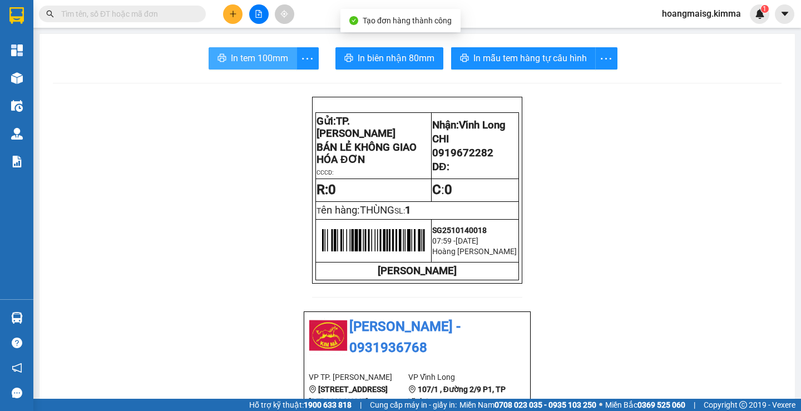
click at [276, 55] on span "In tem 100mm" at bounding box center [259, 58] width 57 height 14
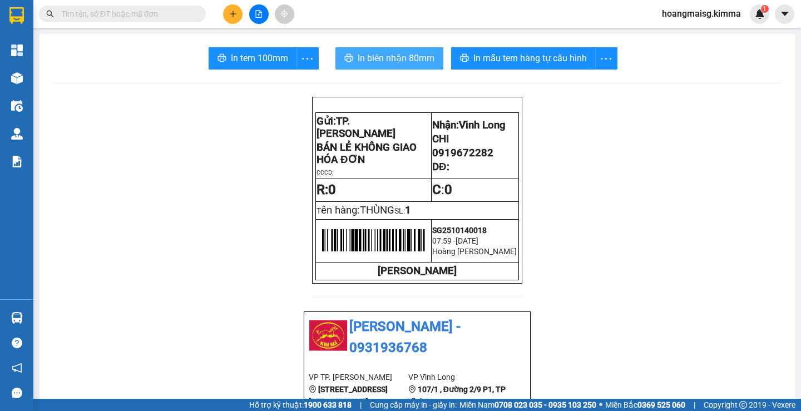
click at [382, 58] on span "In biên nhận 80mm" at bounding box center [396, 58] width 77 height 14
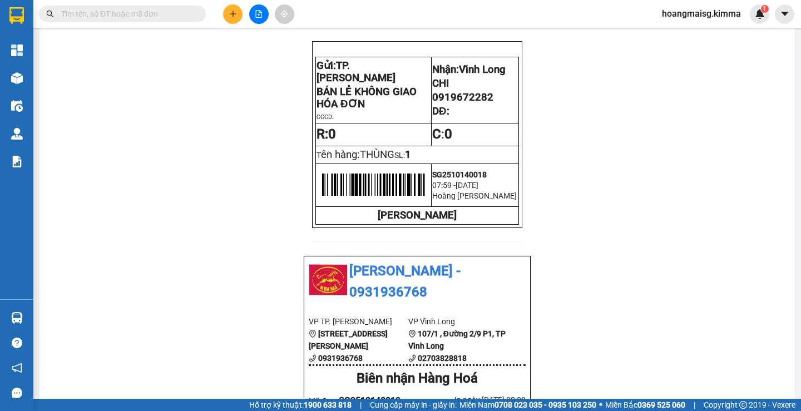
click at [155, 13] on input "text" at bounding box center [126, 14] width 131 height 12
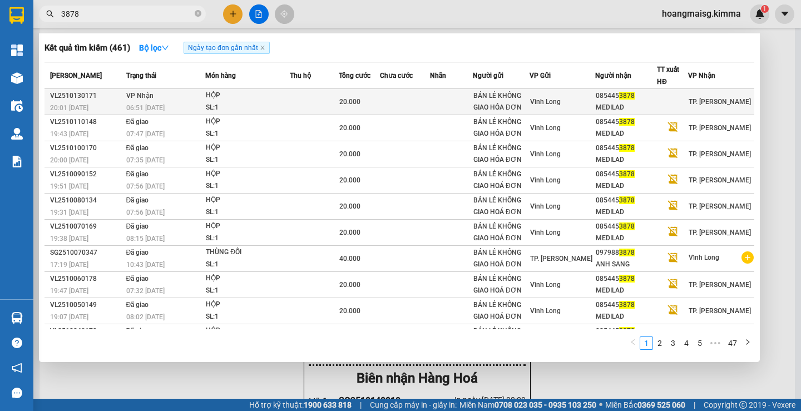
type input "3878"
click at [127, 103] on div "06:51 [DATE]" at bounding box center [165, 108] width 79 height 12
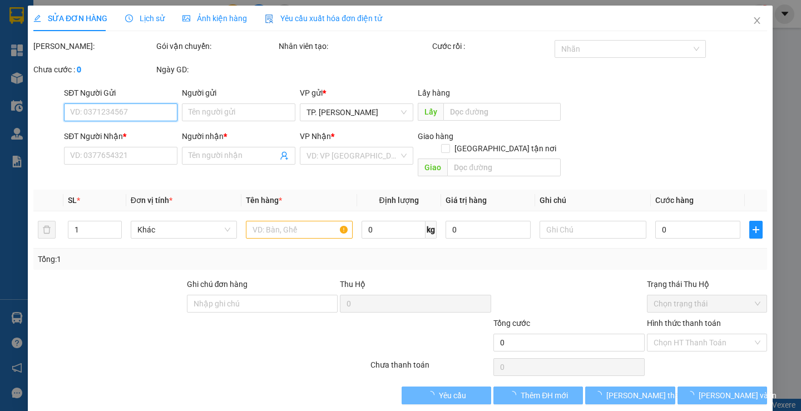
type input "BÁN LẺ KHÔNG GIAO HÓA ĐƠN"
type input "0854453878"
type input "MEDILAD"
type input "20.000"
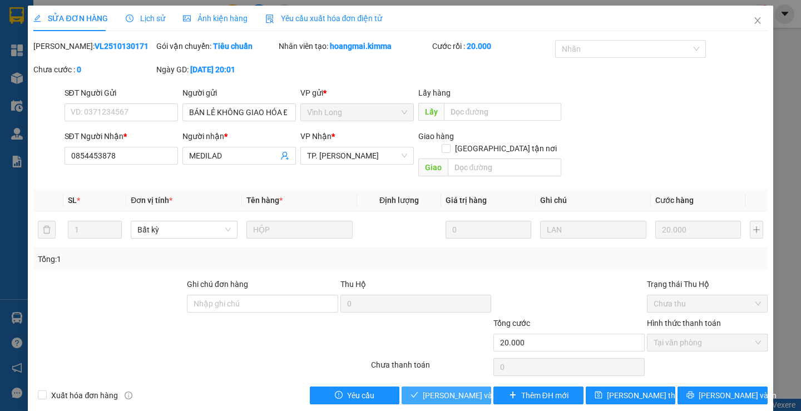
click at [450, 390] on span "[PERSON_NAME] và Giao hàng" at bounding box center [476, 396] width 107 height 12
